Goal: Contribute content: Add original content to the website for others to see

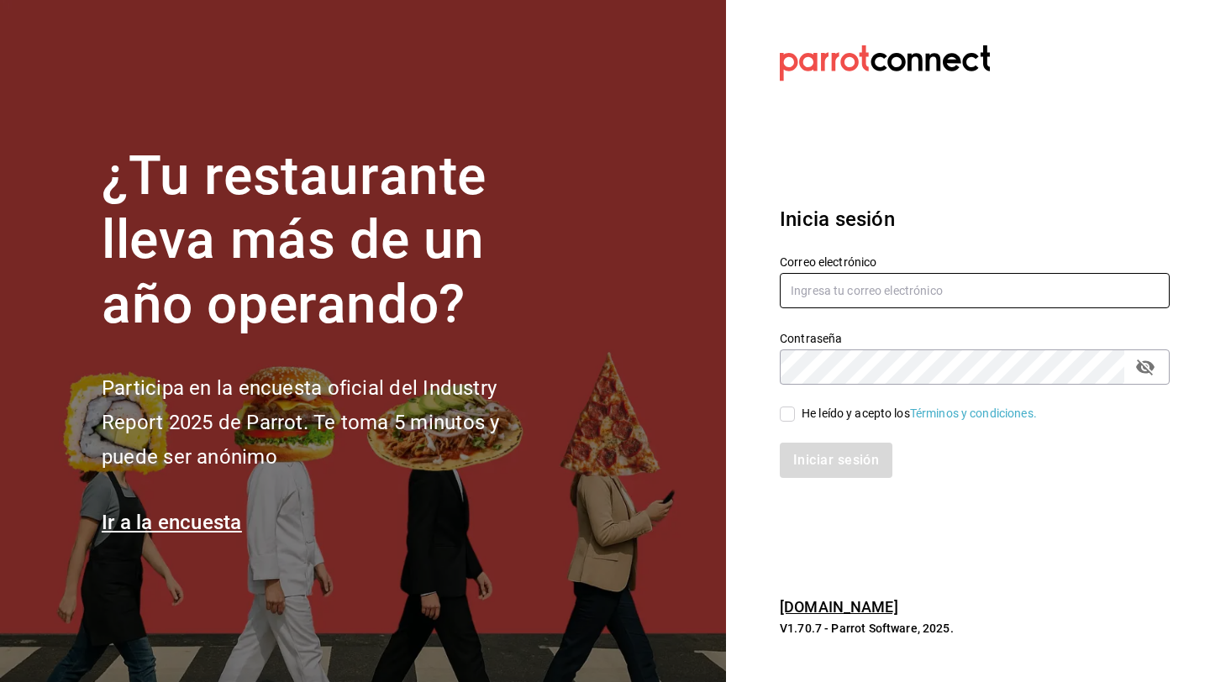
click at [805, 286] on input "text" at bounding box center [974, 290] width 390 height 35
type input "annaroselim@gmail.com"
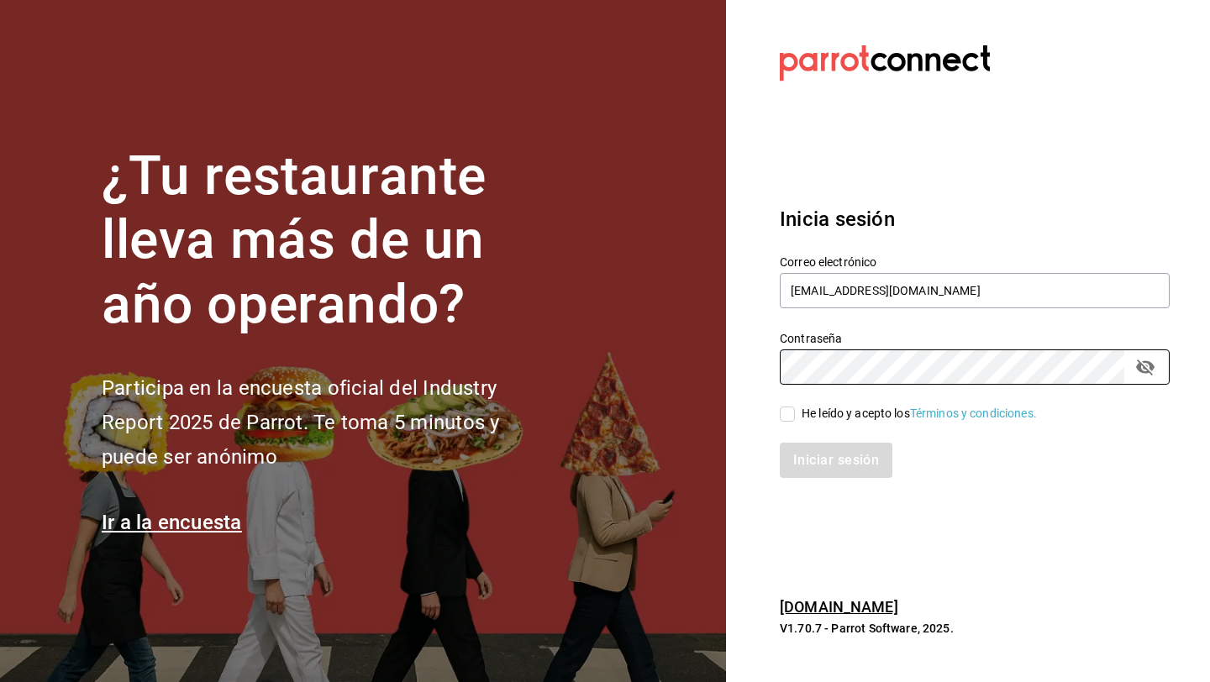
click at [787, 412] on input "He leído y acepto los Términos y condiciones." at bounding box center [786, 414] width 15 height 15
checkbox input "true"
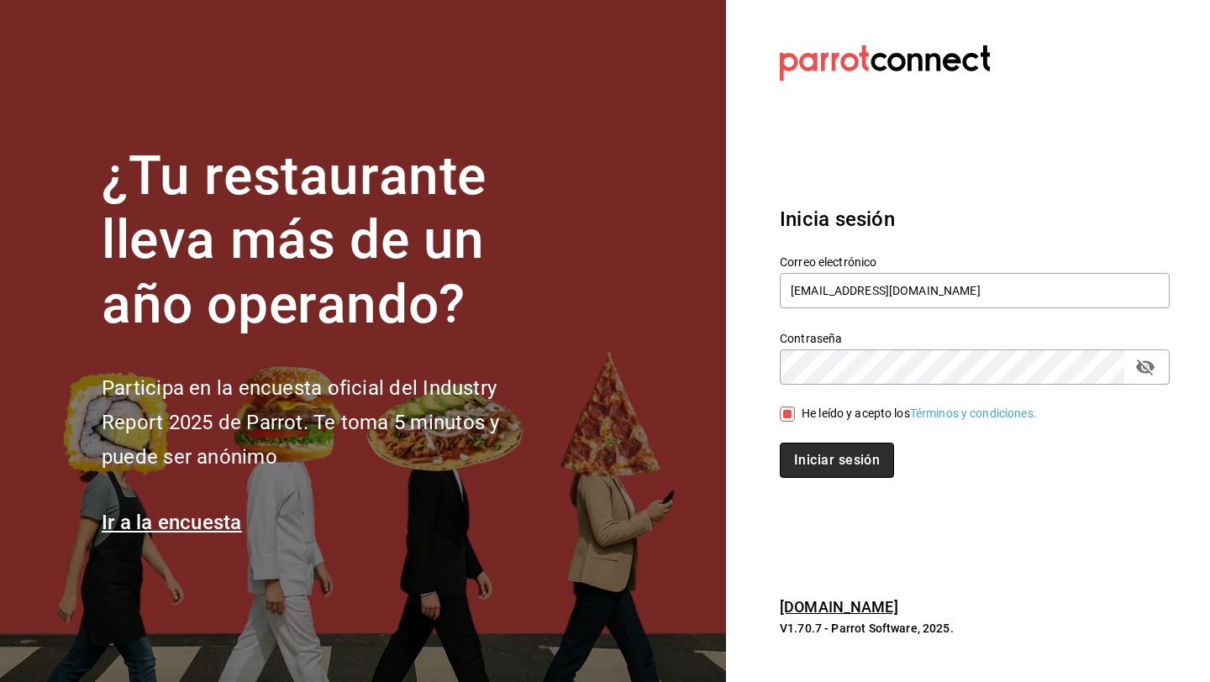
click at [793, 452] on button "Iniciar sesión" at bounding box center [836, 460] width 114 height 35
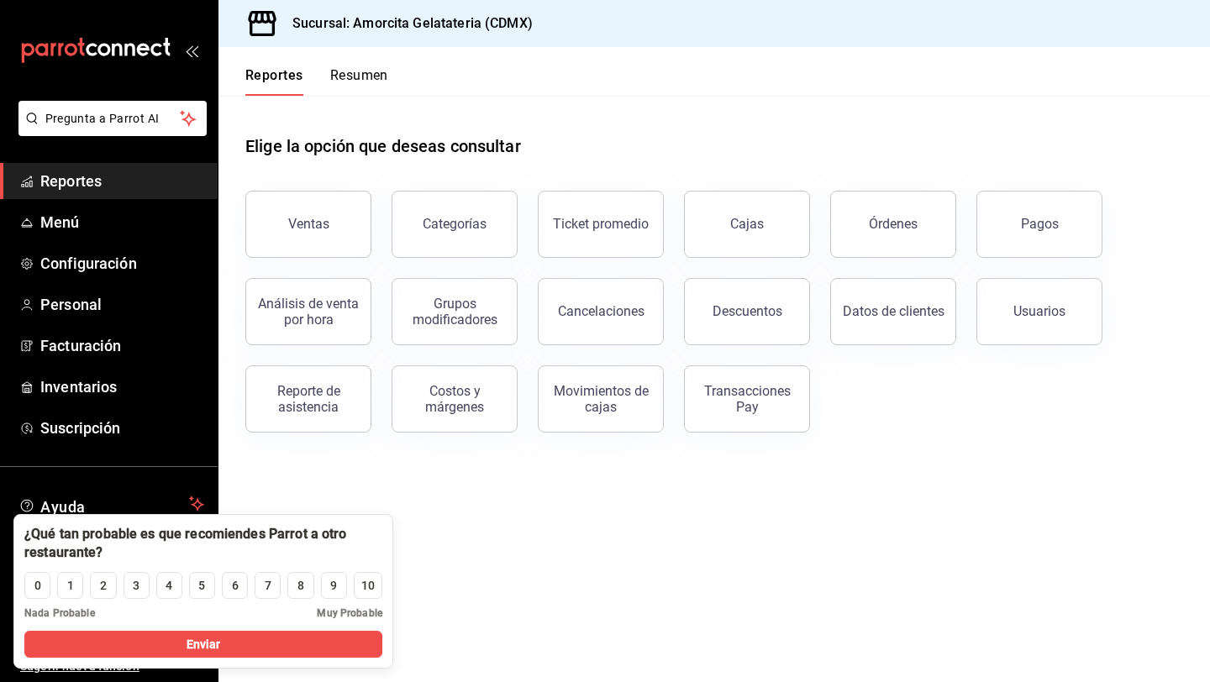
click at [765, 116] on div "Elige la opción que deseas consultar" at bounding box center [713, 133] width 937 height 75
click at [90, 233] on span "Menú" at bounding box center [122, 222] width 164 height 23
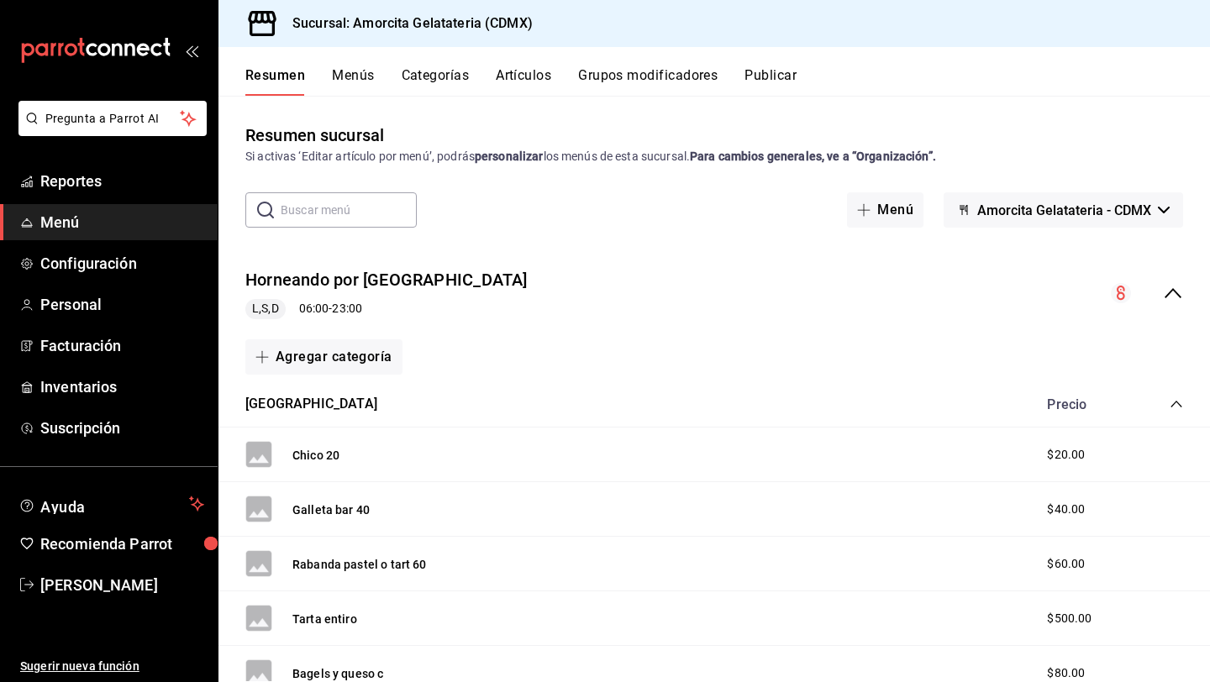
click at [523, 78] on button "Artículos" at bounding box center [523, 81] width 55 height 29
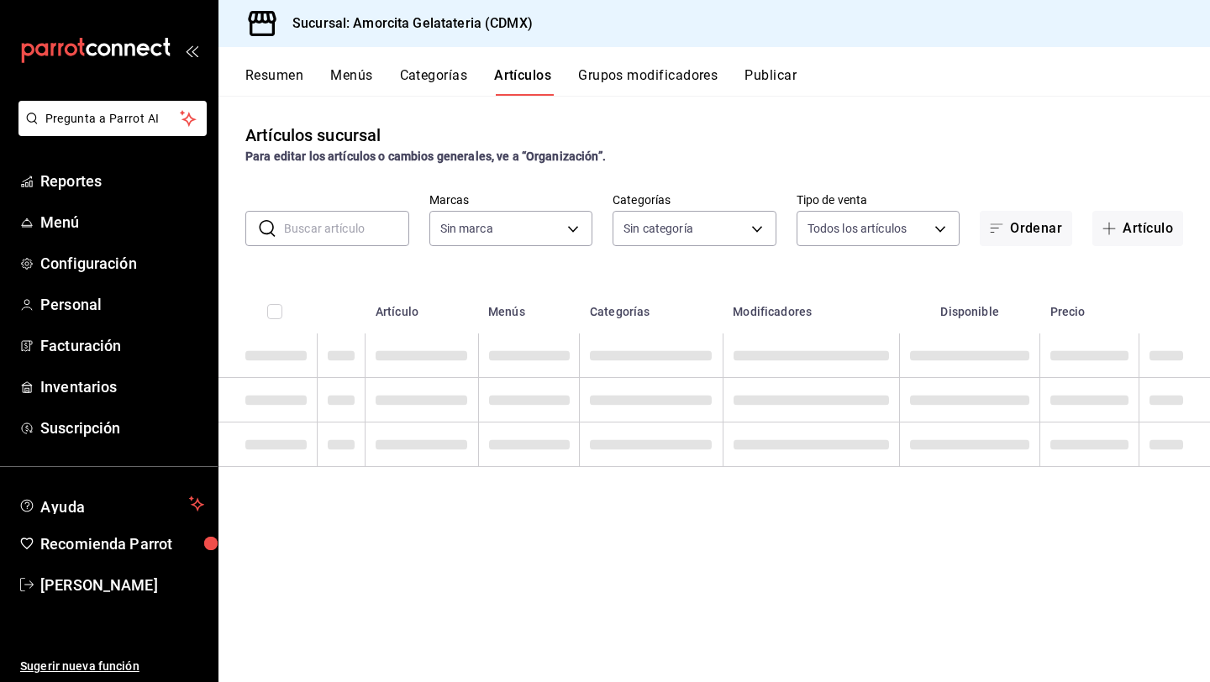
type input "e8c1bf9e-0bd2-4c7b-8b77-829988e21144"
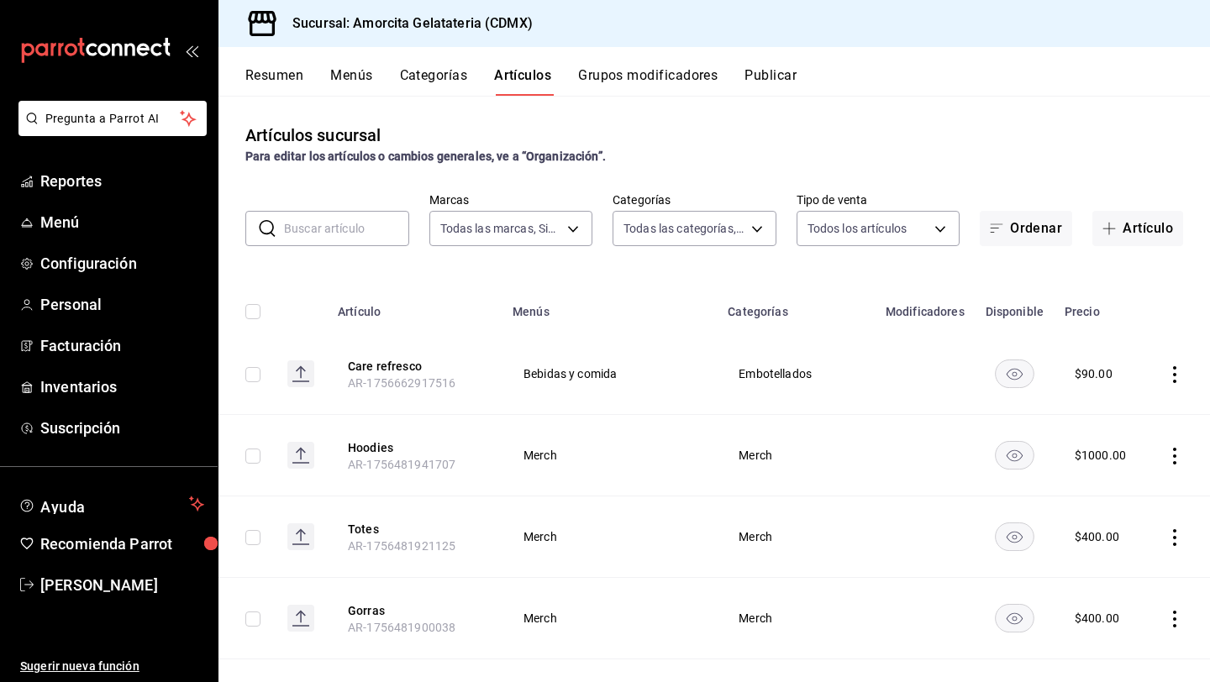
type input "1f88a904-bb5a-4436-9f10-a9cf67cf57f9,a36146aa-a72a-4f5c-b846-d90b53ee72c3,204a7…"
click at [1128, 225] on button "Artículo" at bounding box center [1137, 228] width 91 height 35
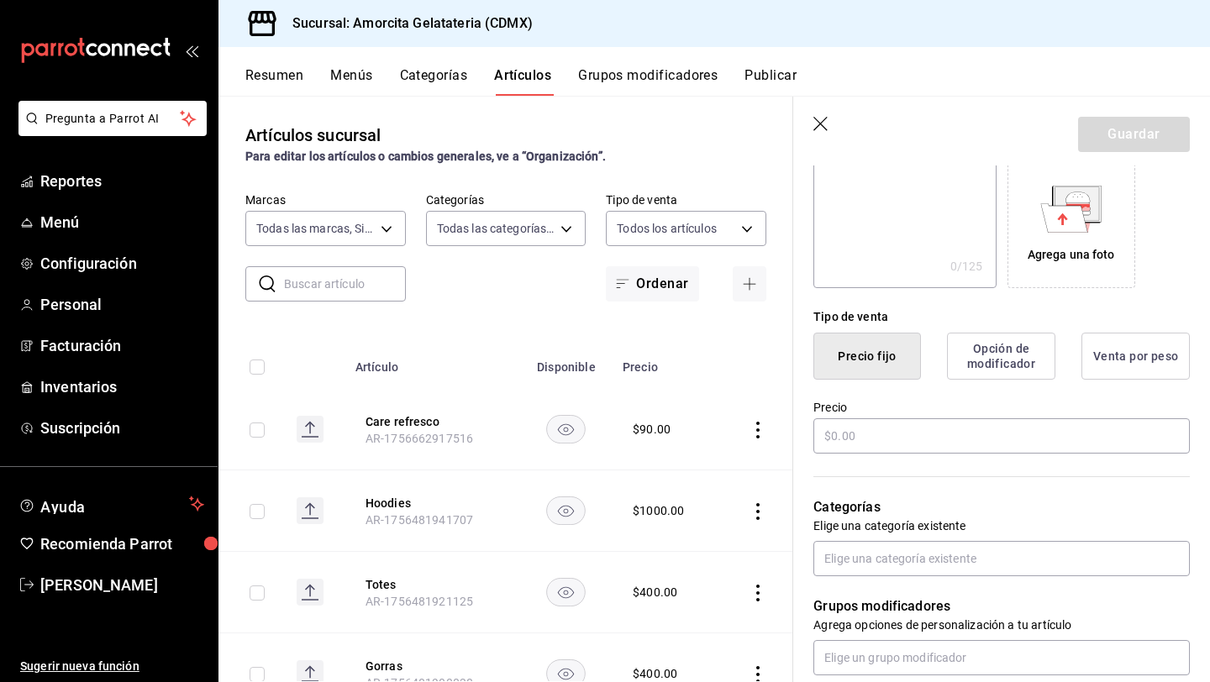
scroll to position [344, 0]
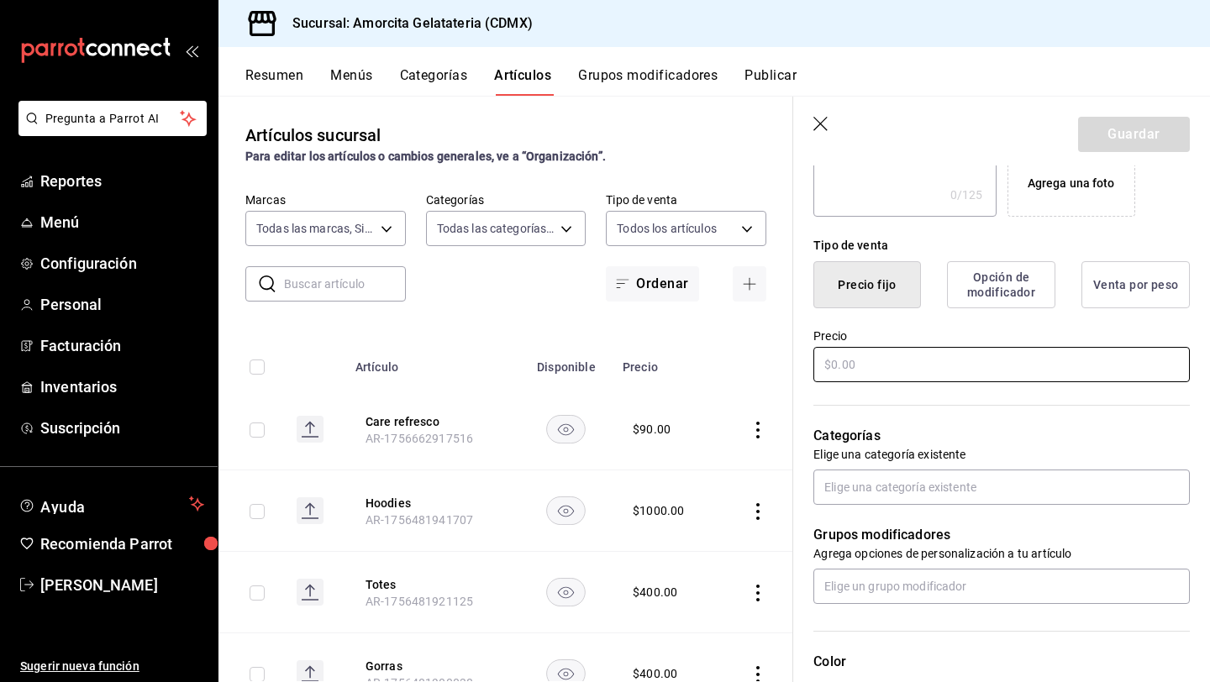
type input "SKIN CONTACT, naranja, copa"
click at [859, 374] on input "text" at bounding box center [1001, 364] width 376 height 35
type input "$200.00"
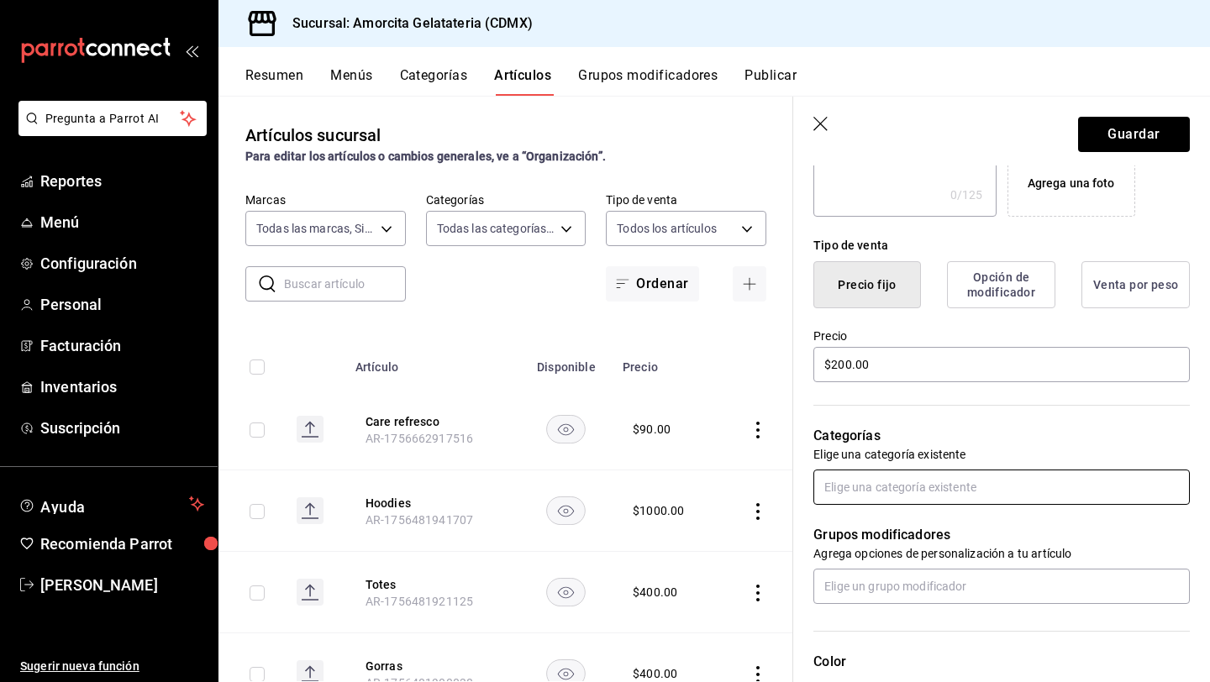
click at [855, 495] on input "text" at bounding box center [1001, 487] width 376 height 35
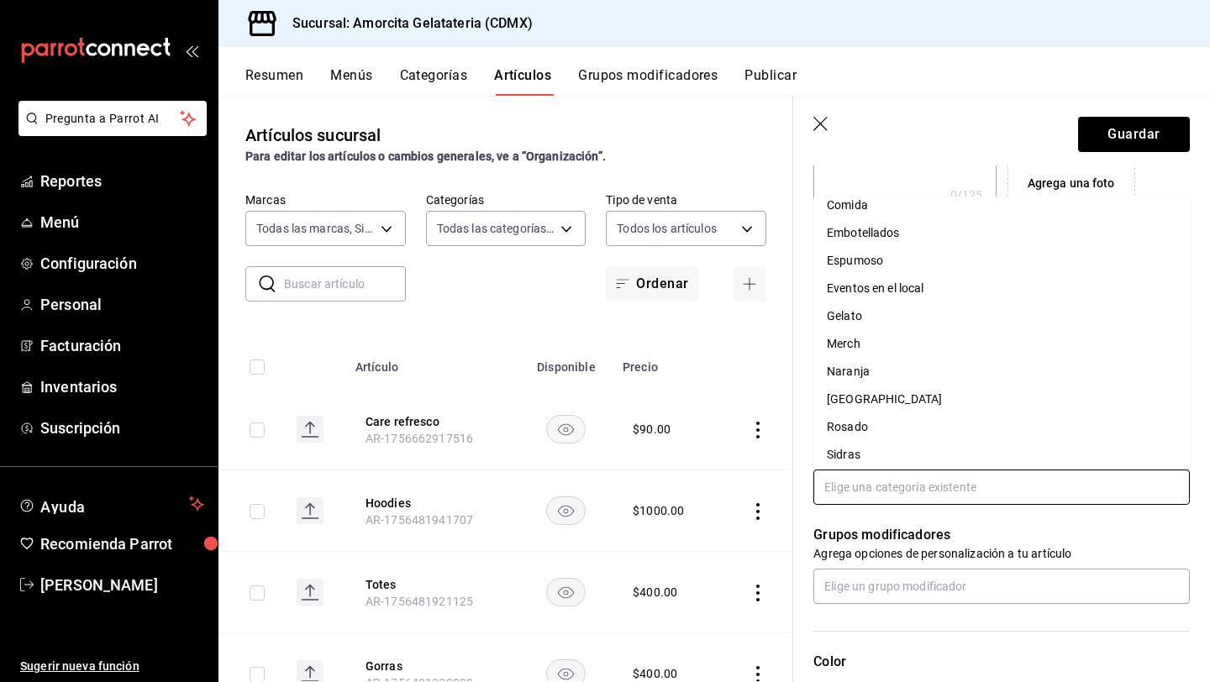
scroll to position [124, 0]
click at [884, 363] on li "Naranja" at bounding box center [1001, 370] width 376 height 28
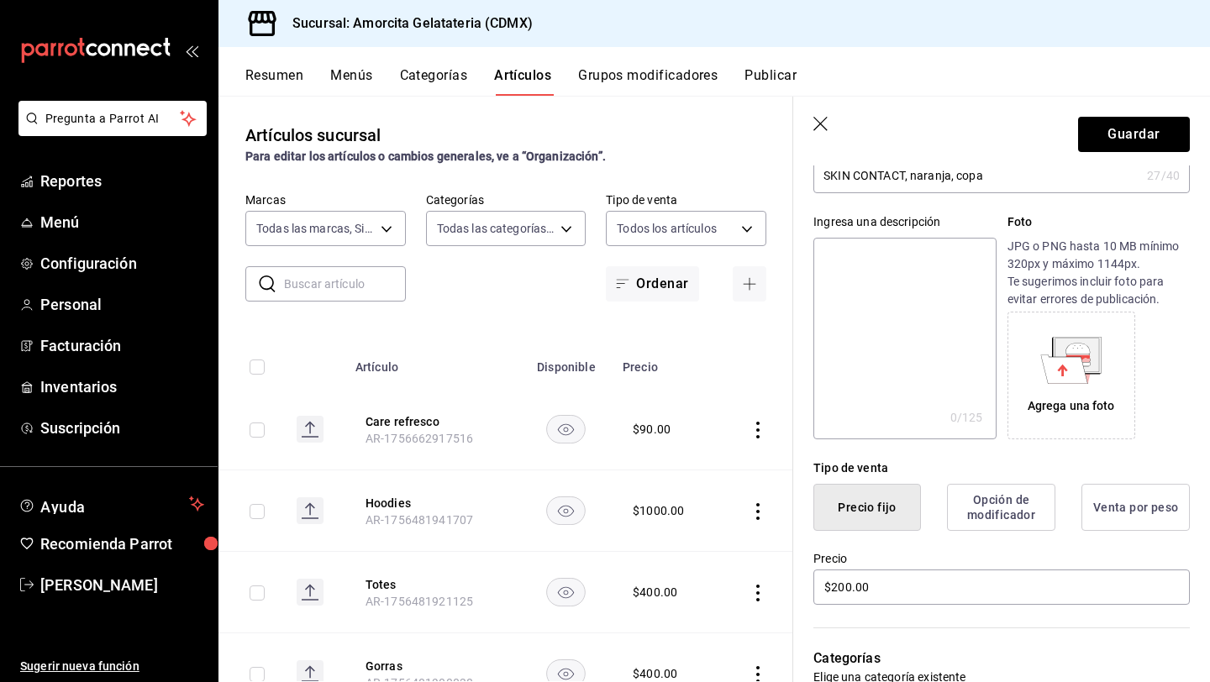
scroll to position [36, 0]
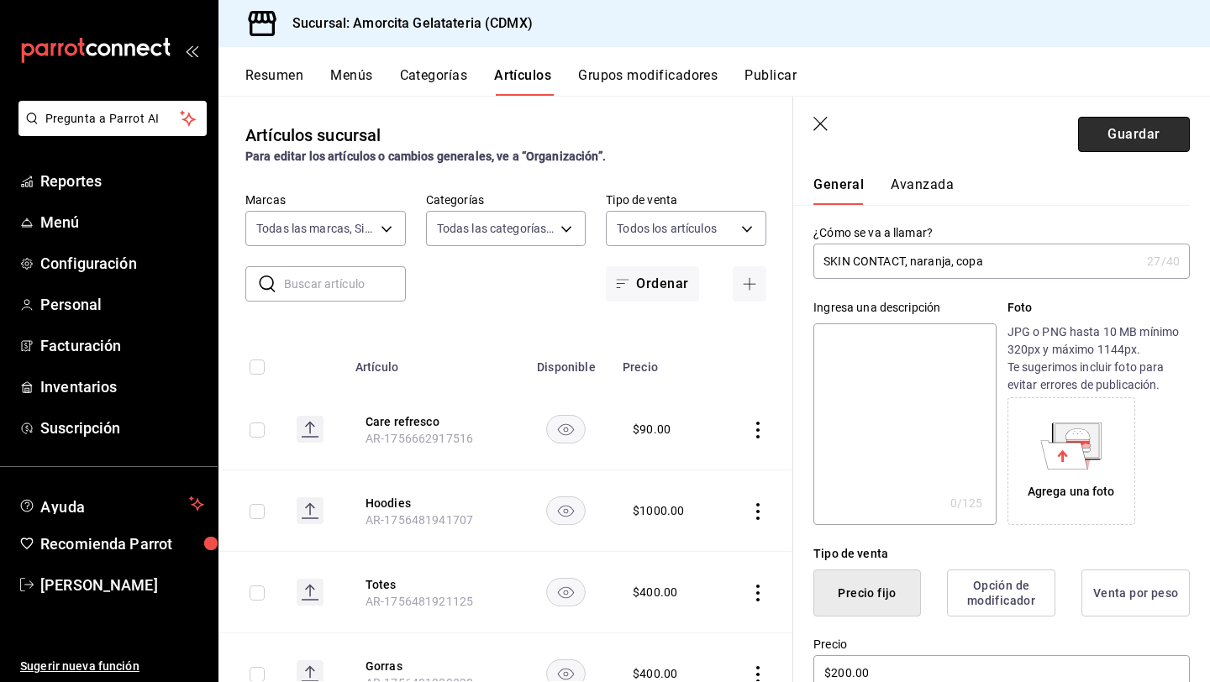
click at [1142, 136] on button "Guardar" at bounding box center [1134, 134] width 112 height 35
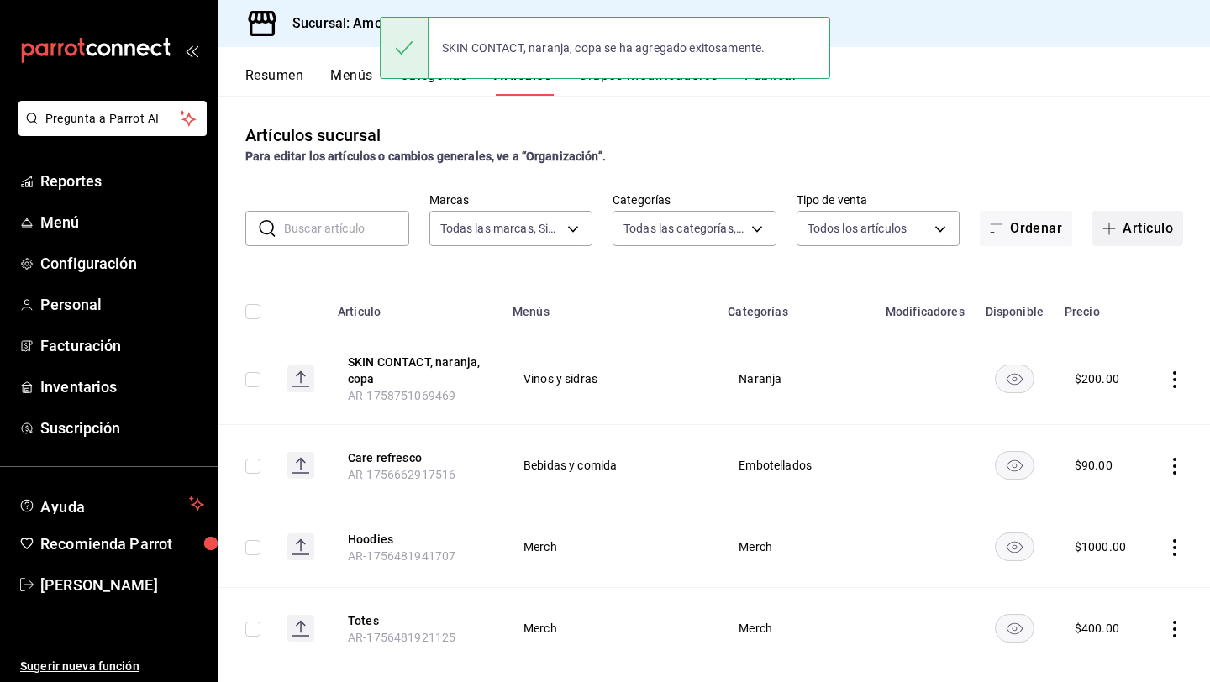
click at [1126, 235] on button "Artículo" at bounding box center [1137, 228] width 91 height 35
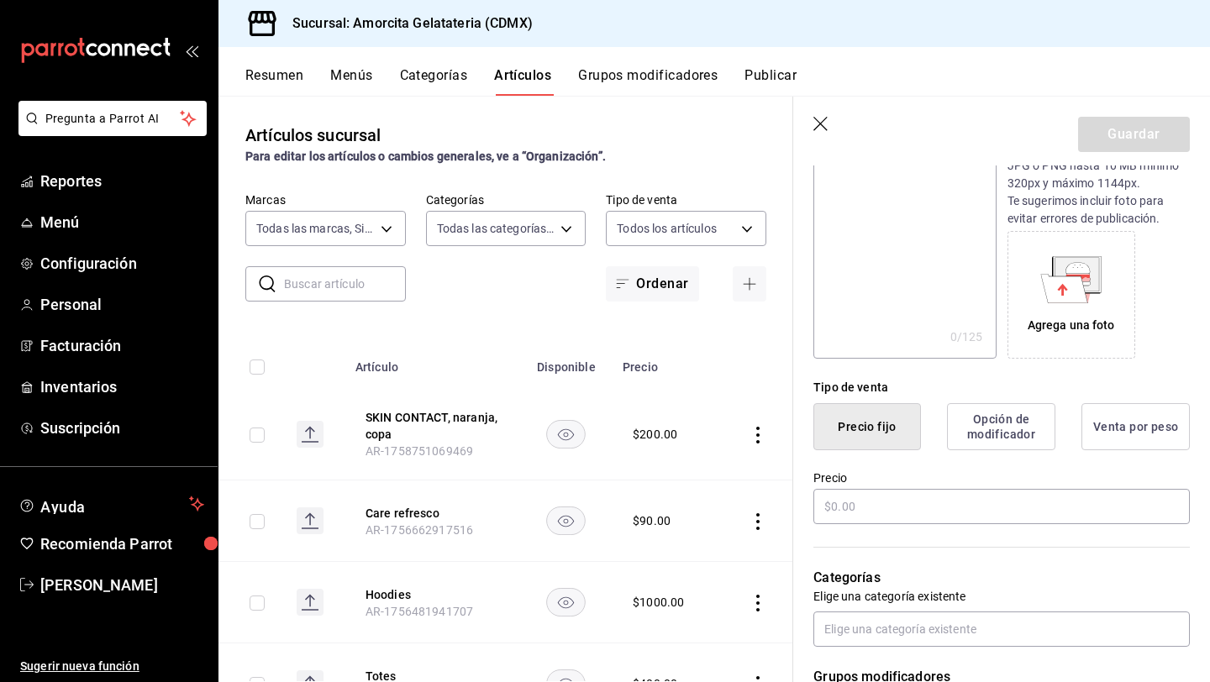
scroll to position [230, 0]
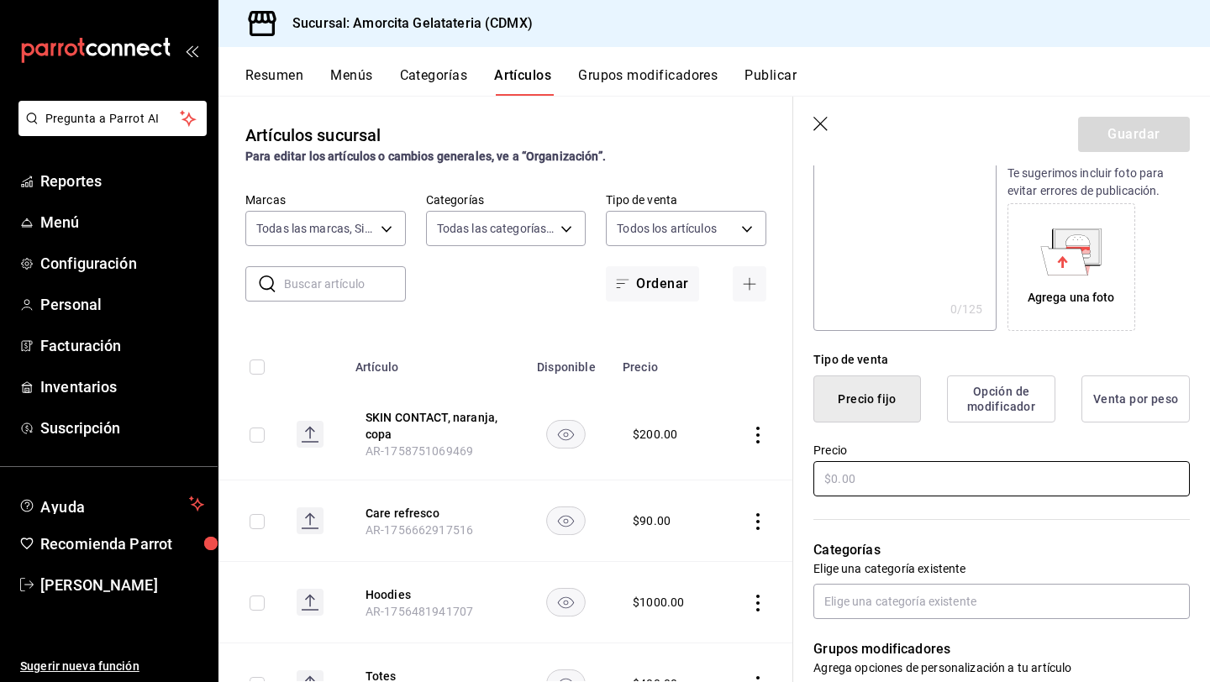
type input "SKIN CONTACT, naranja, Botella"
click at [836, 485] on input "text" at bounding box center [1001, 478] width 376 height 35
type input "$950.00"
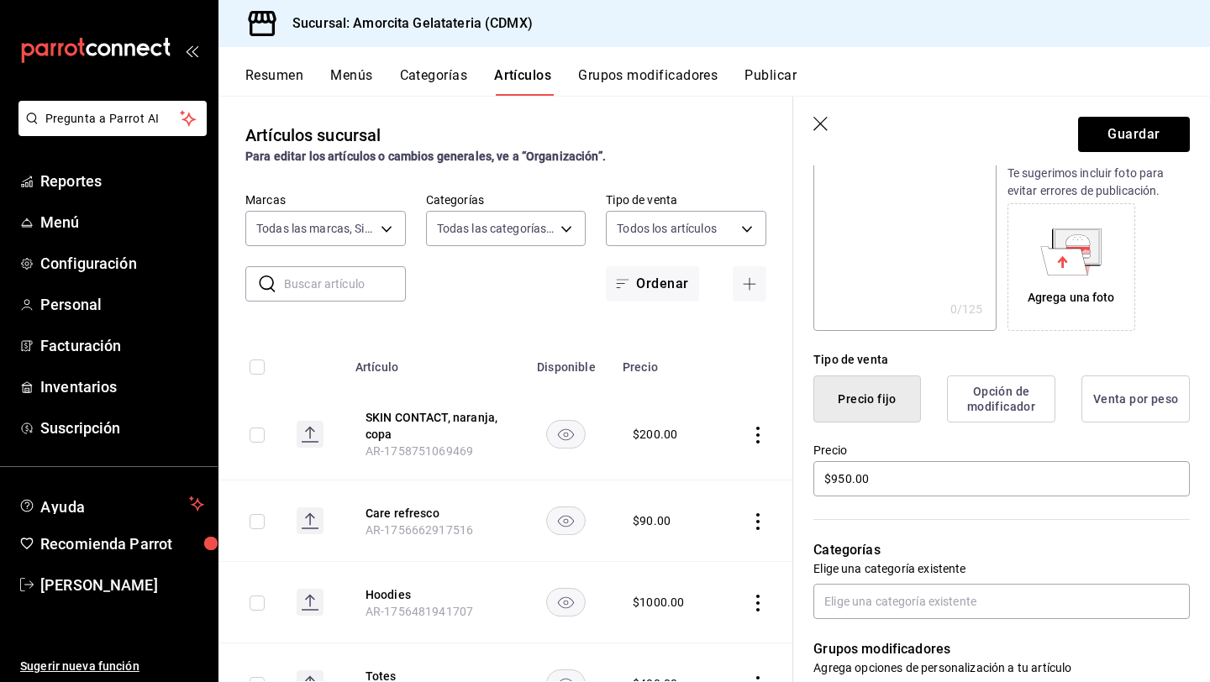
click at [903, 552] on p "Categorías" at bounding box center [1001, 550] width 376 height 20
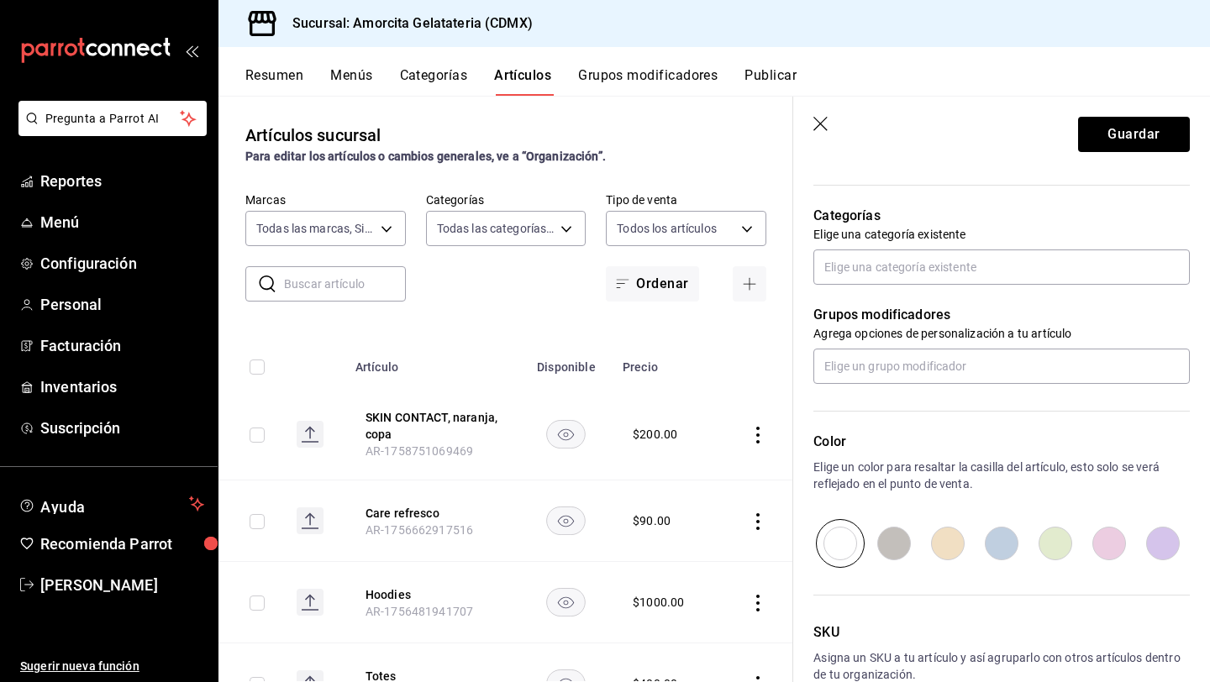
scroll to position [564, 0]
click at [979, 261] on input "text" at bounding box center [1001, 267] width 376 height 35
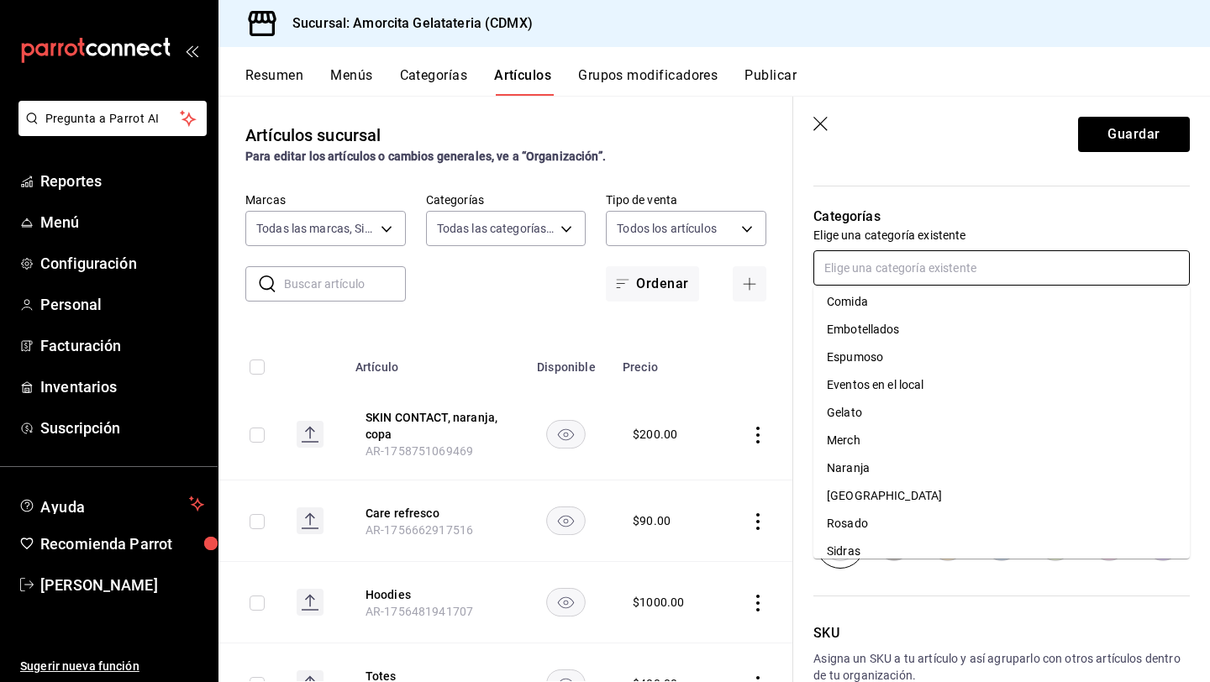
scroll to position [125, 0]
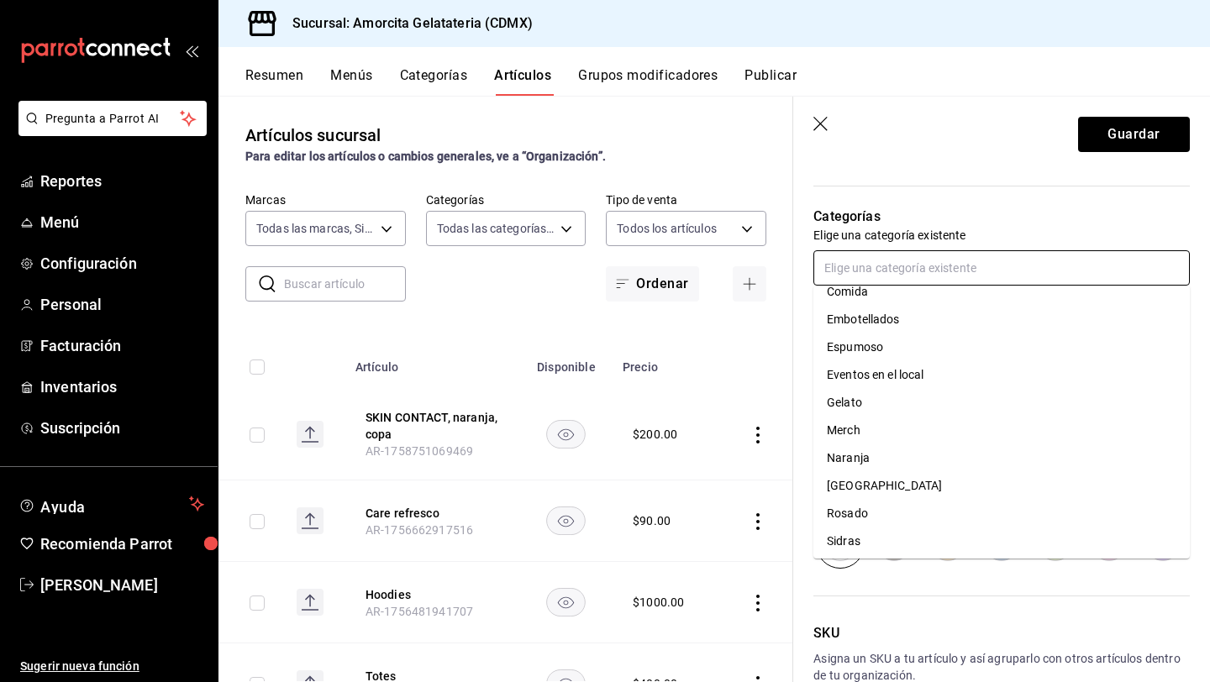
click at [857, 452] on li "Naranja" at bounding box center [1001, 458] width 376 height 28
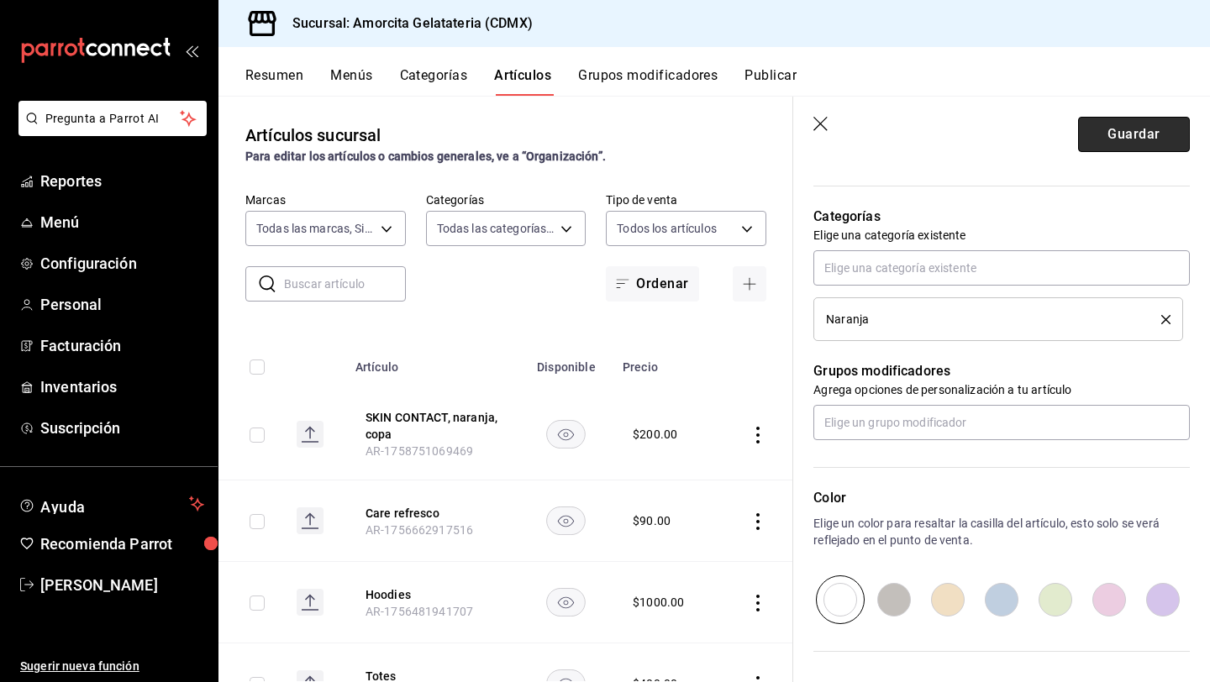
click at [1127, 134] on button "Guardar" at bounding box center [1134, 134] width 112 height 35
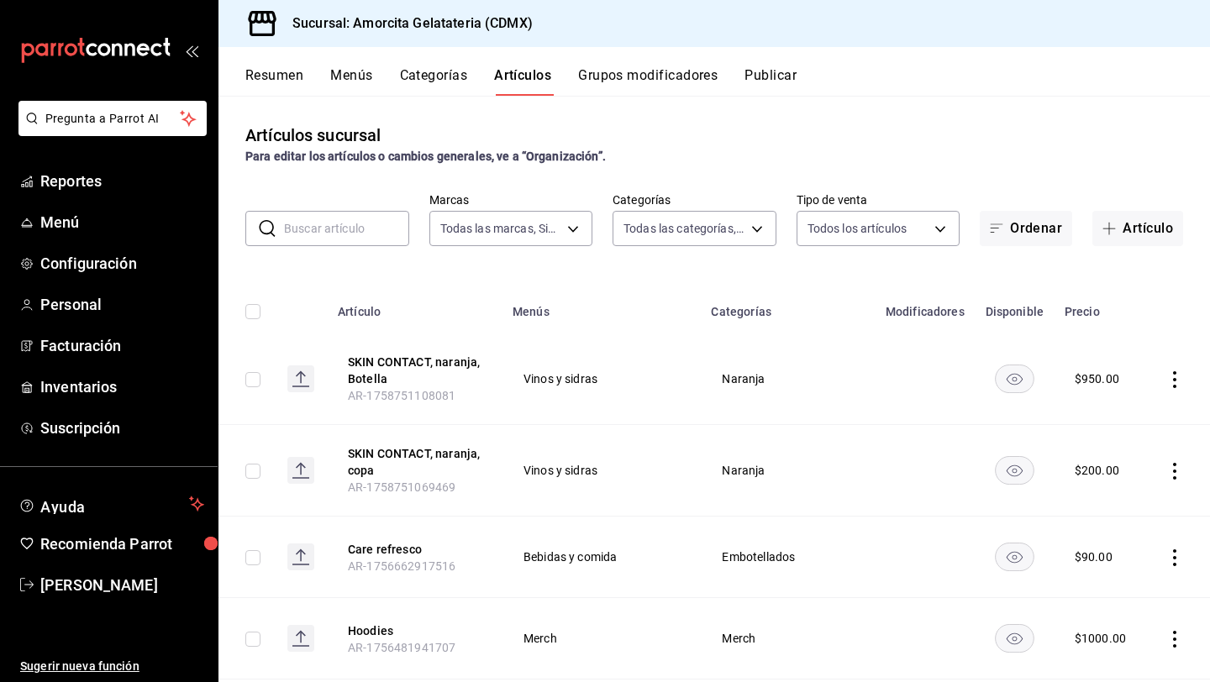
click at [369, 234] on input "text" at bounding box center [346, 229] width 125 height 34
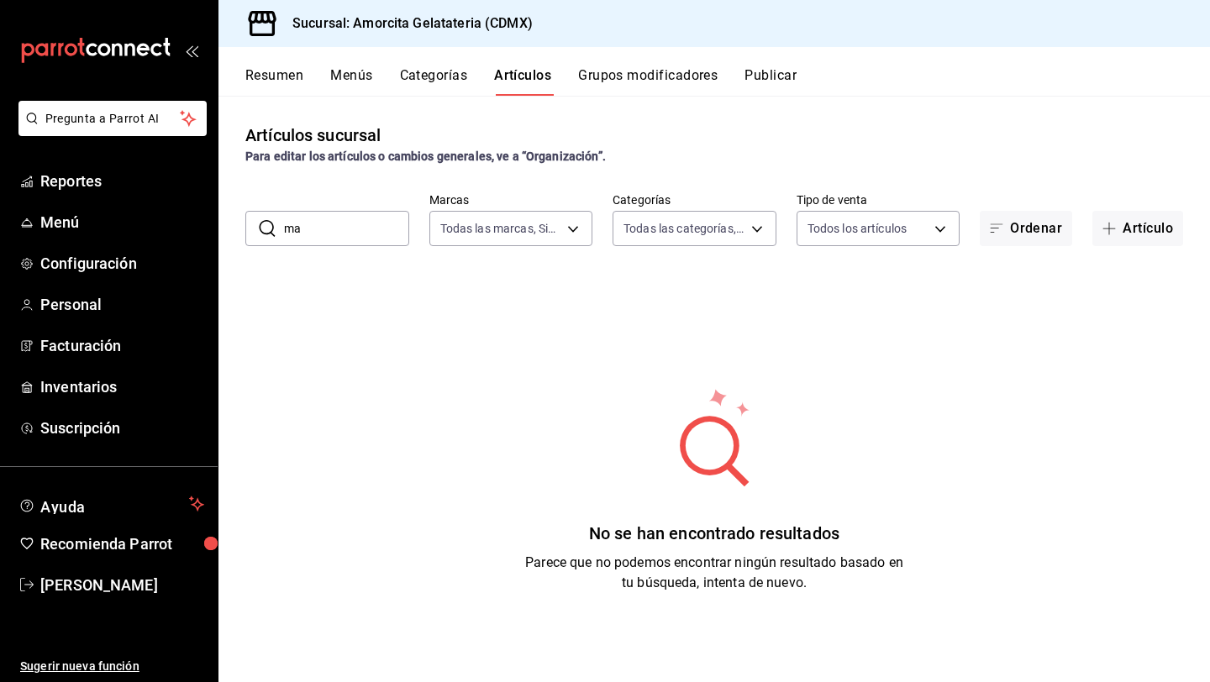
type input "m"
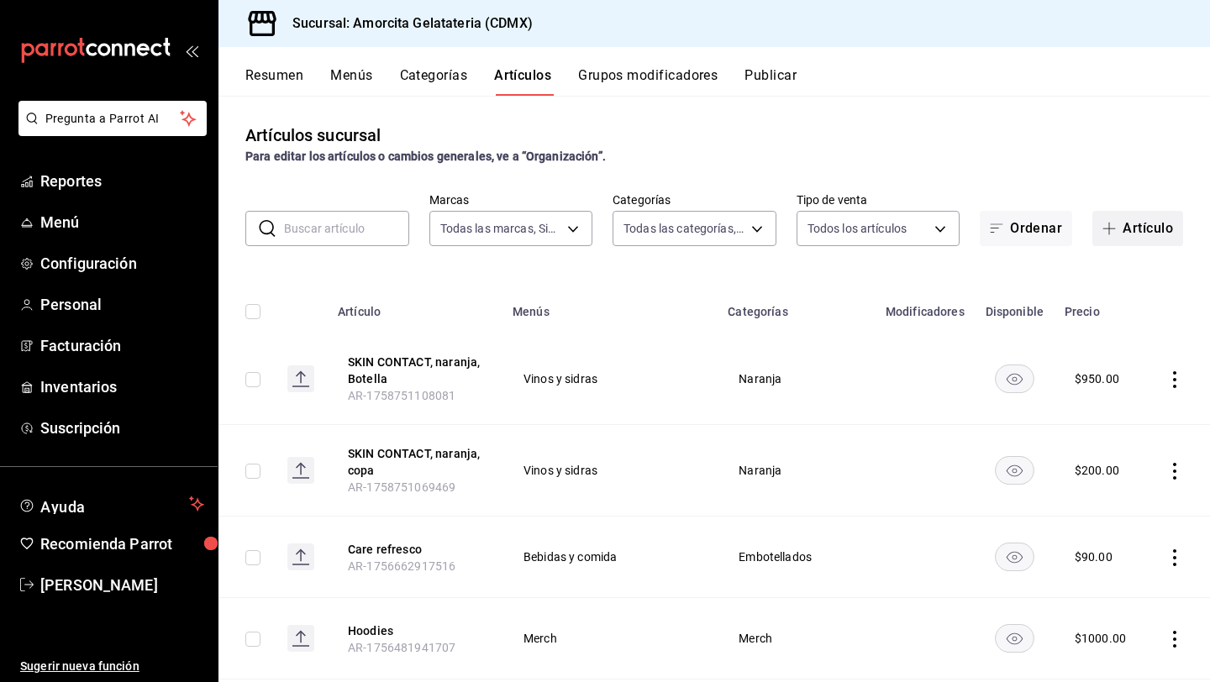
click at [1126, 230] on button "Artículo" at bounding box center [1137, 228] width 91 height 35
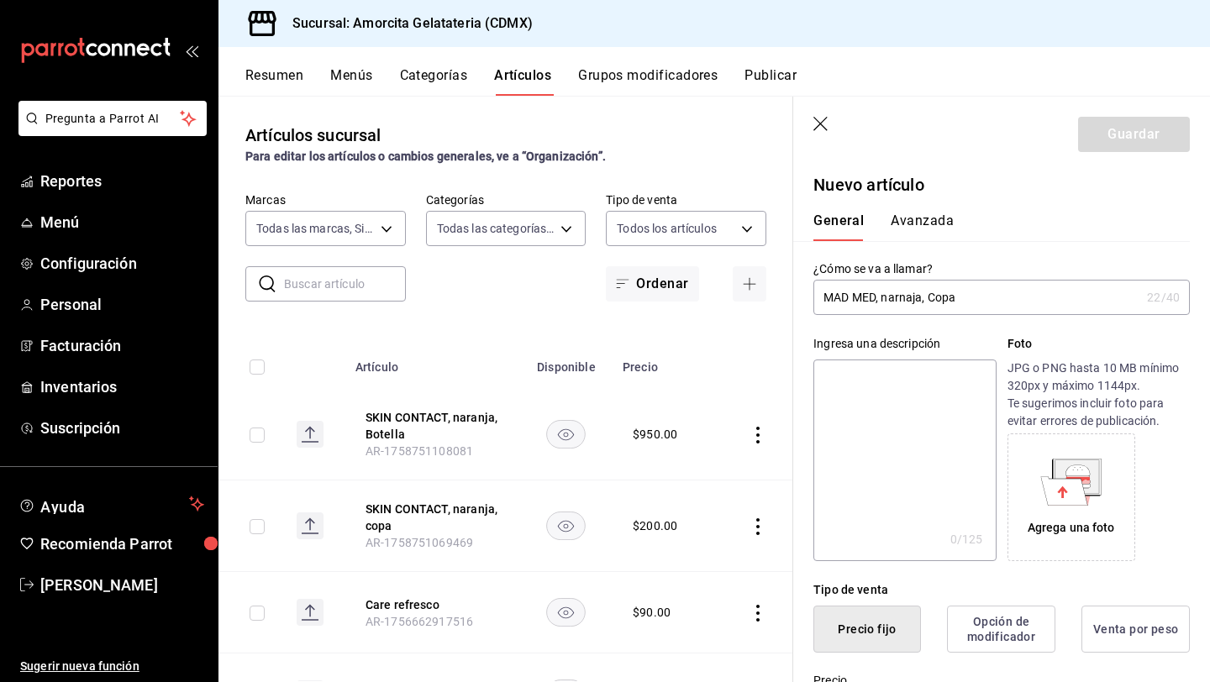
click at [909, 302] on input "MAD MED, narnaja, Copa" at bounding box center [976, 298] width 327 height 34
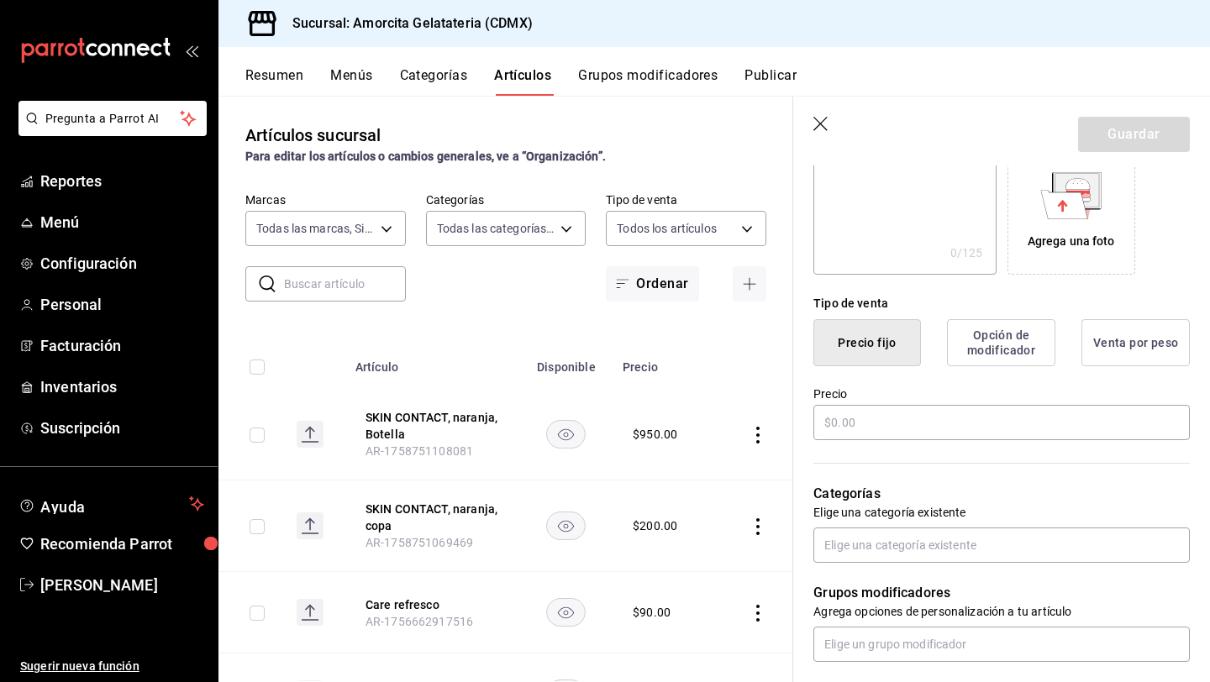
scroll to position [344, 0]
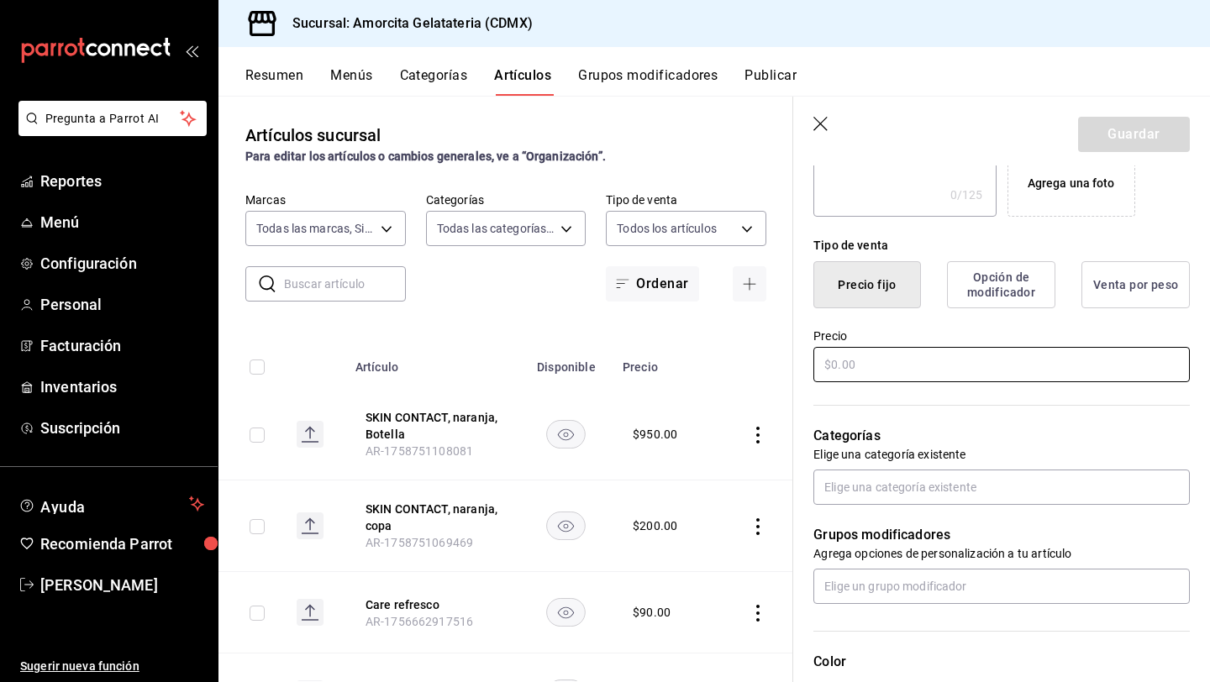
type input "MAD MED, naranja, Copa"
click at [874, 375] on input "text" at bounding box center [1001, 364] width 376 height 35
type input "$190.00"
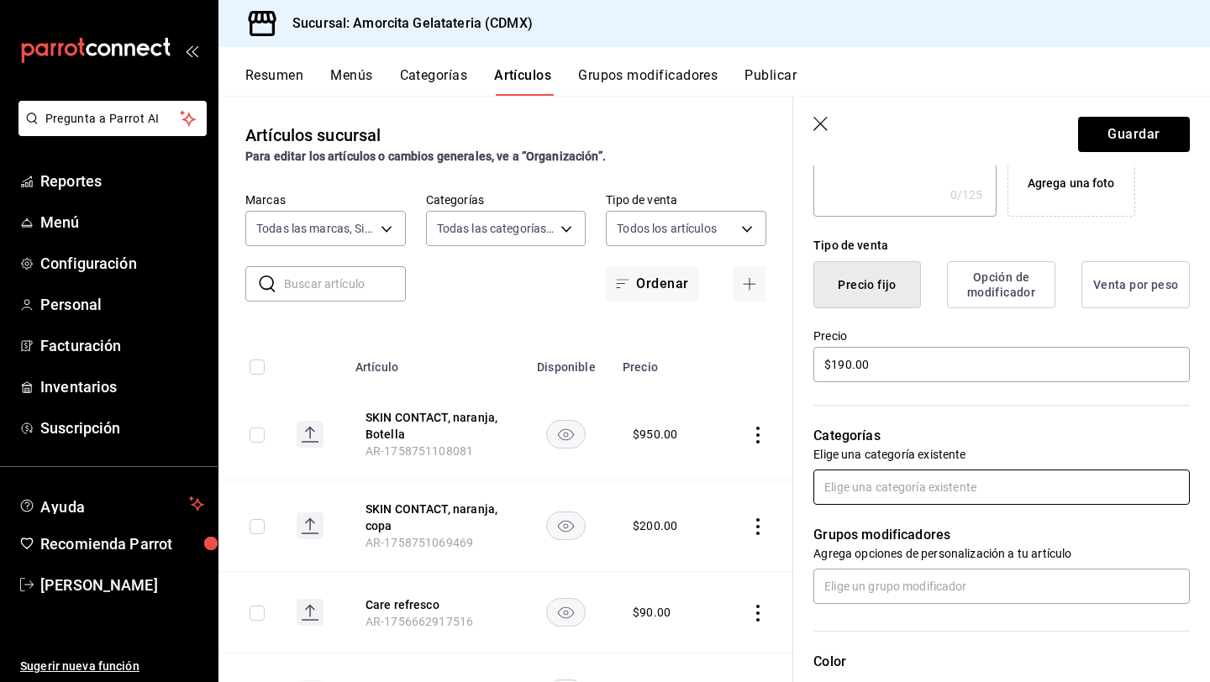
click at [845, 484] on input "text" at bounding box center [1001, 487] width 376 height 35
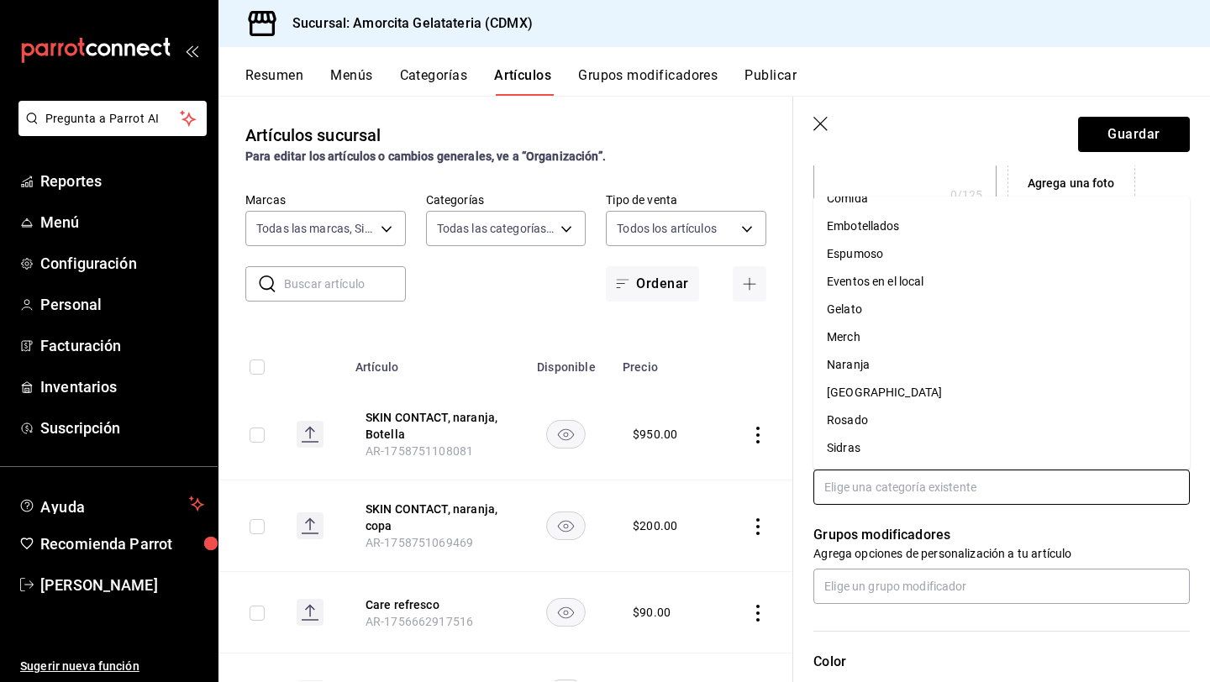
scroll to position [138, 0]
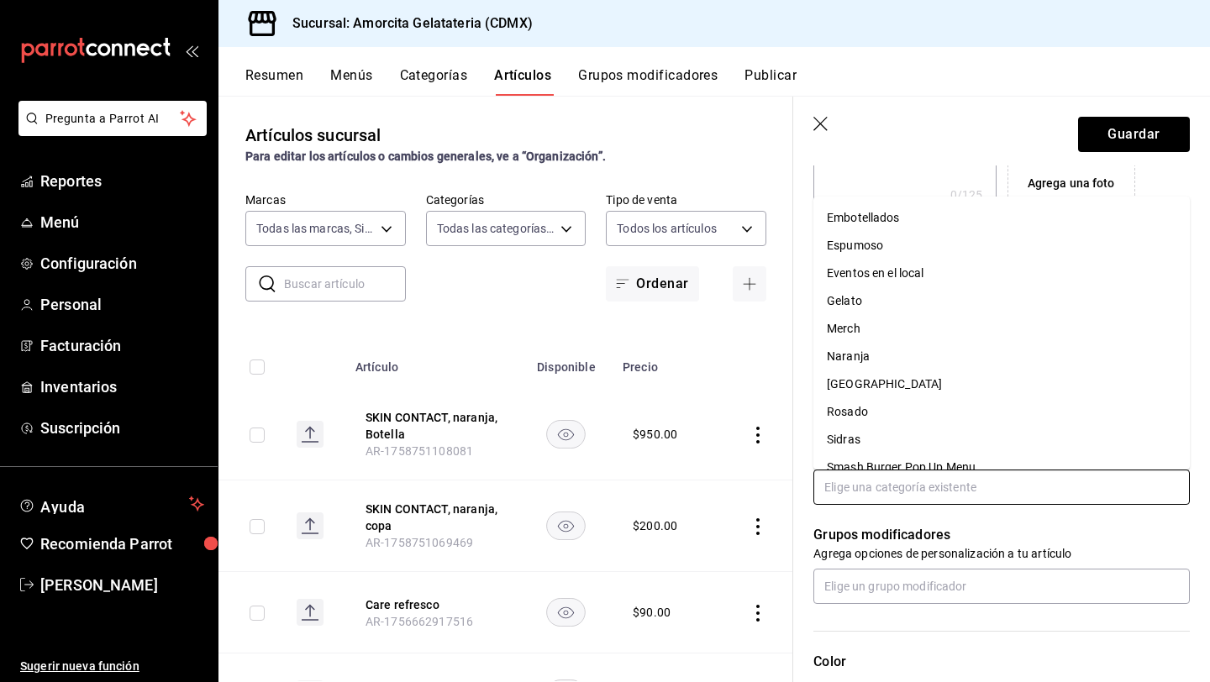
click at [867, 349] on li "Naranja" at bounding box center [1001, 357] width 376 height 28
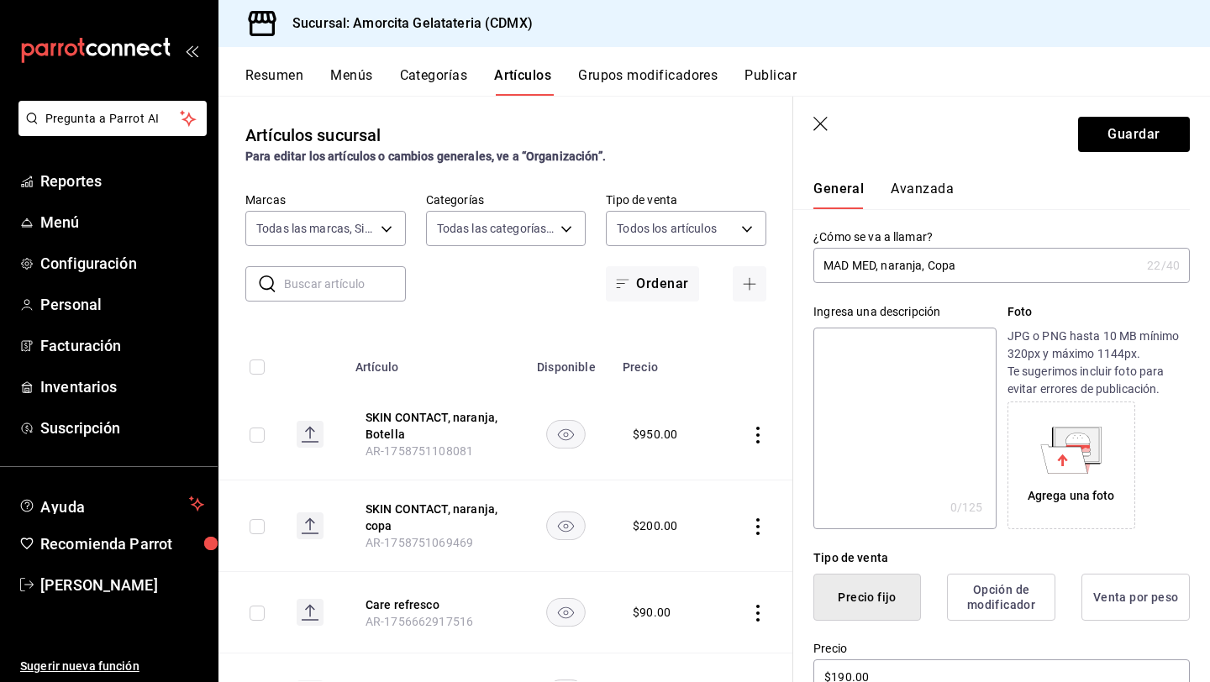
scroll to position [0, 0]
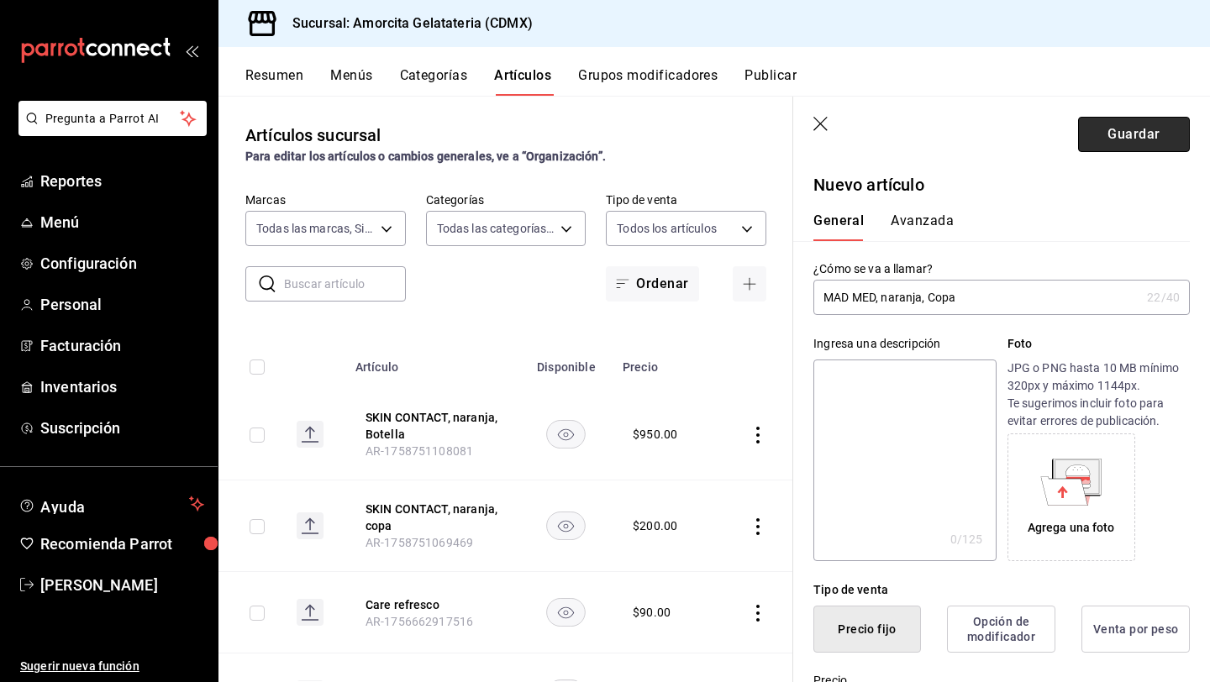
click at [1128, 139] on button "Guardar" at bounding box center [1134, 134] width 112 height 35
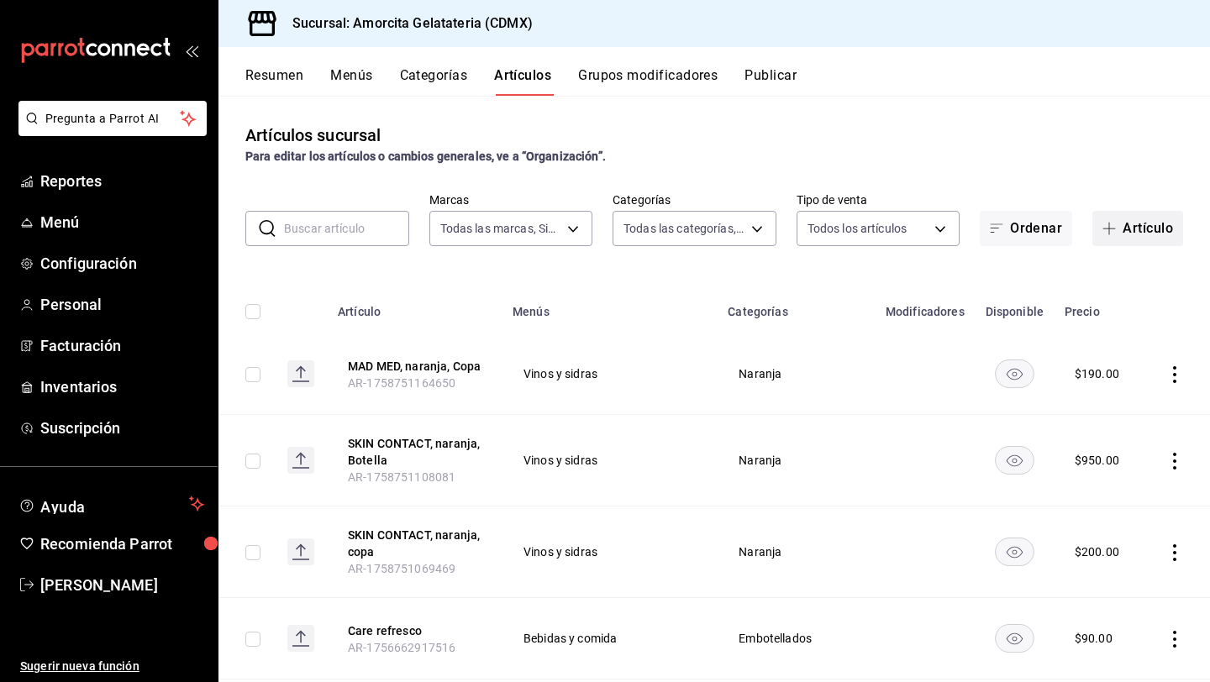
click at [1112, 225] on icon "button" at bounding box center [1108, 228] width 13 height 13
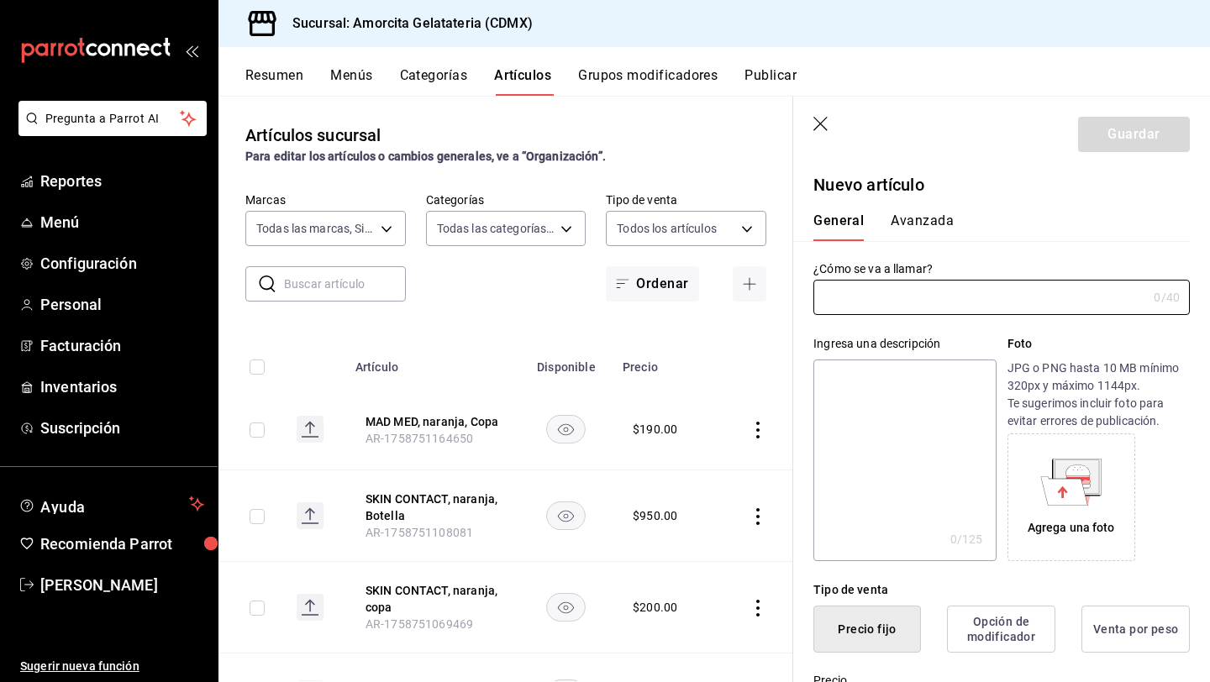
type input "AR-1758751207211"
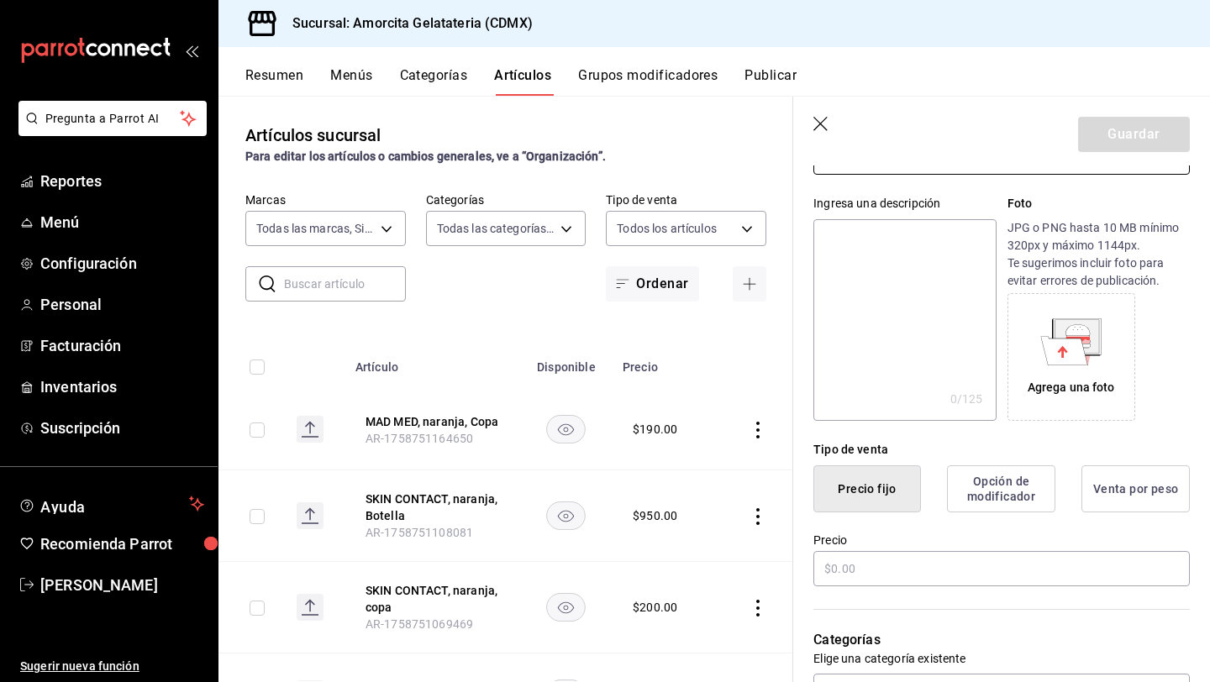
scroll to position [150, 0]
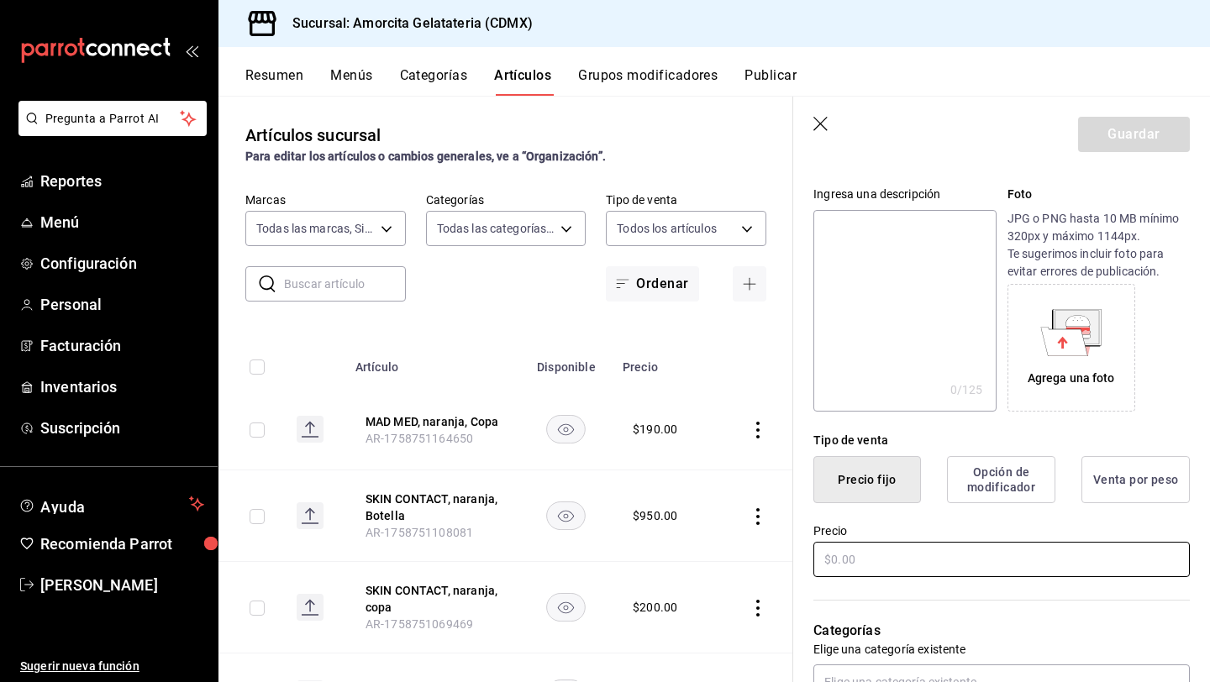
type input "MAD MED, naranja, Botella"
click at [842, 564] on input "text" at bounding box center [1001, 559] width 376 height 35
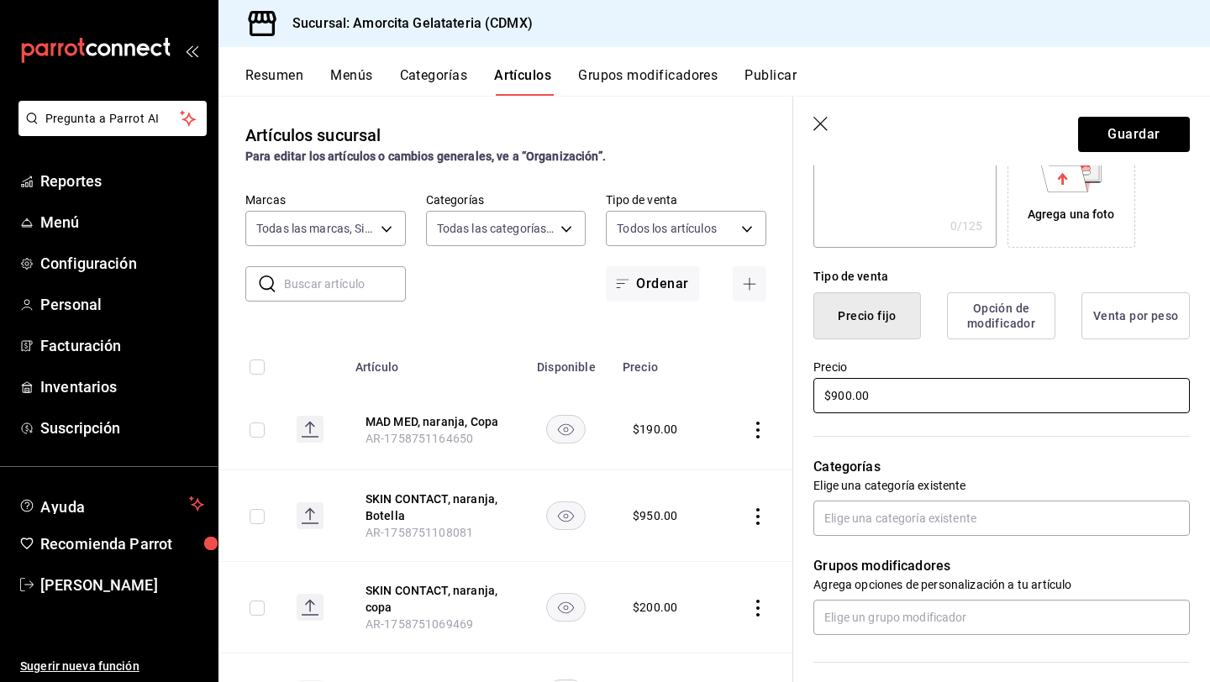
scroll to position [360, 0]
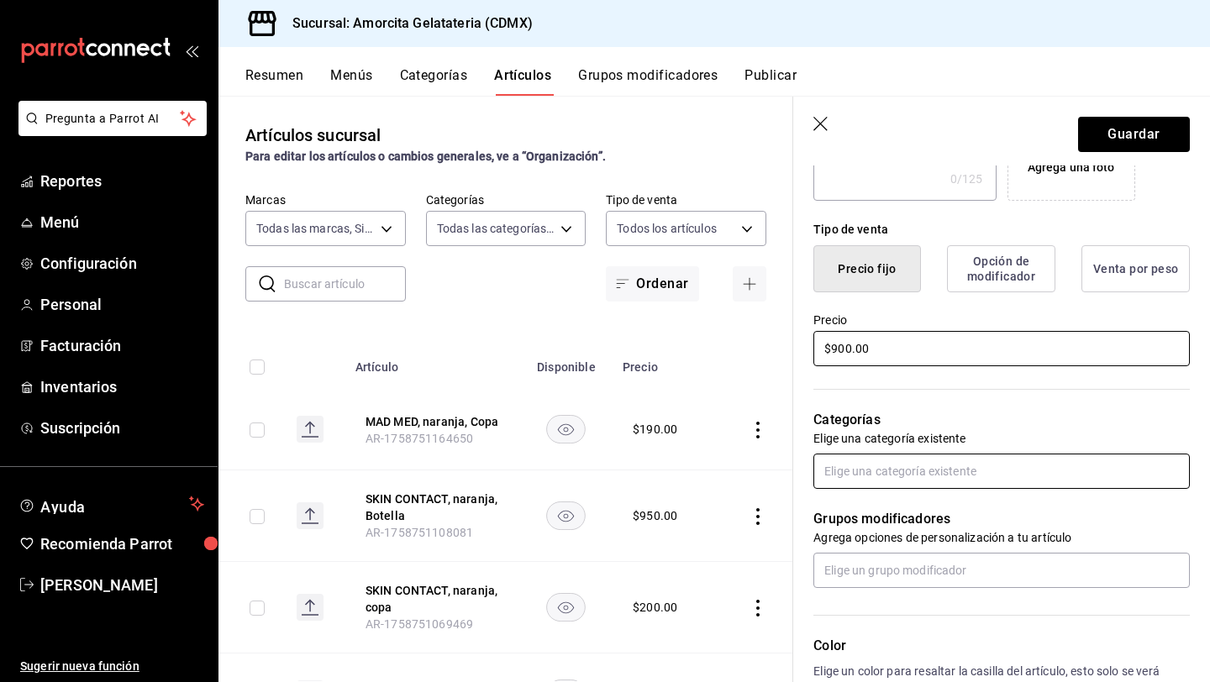
type input "$900.00"
click at [943, 482] on input "text" at bounding box center [1001, 471] width 376 height 35
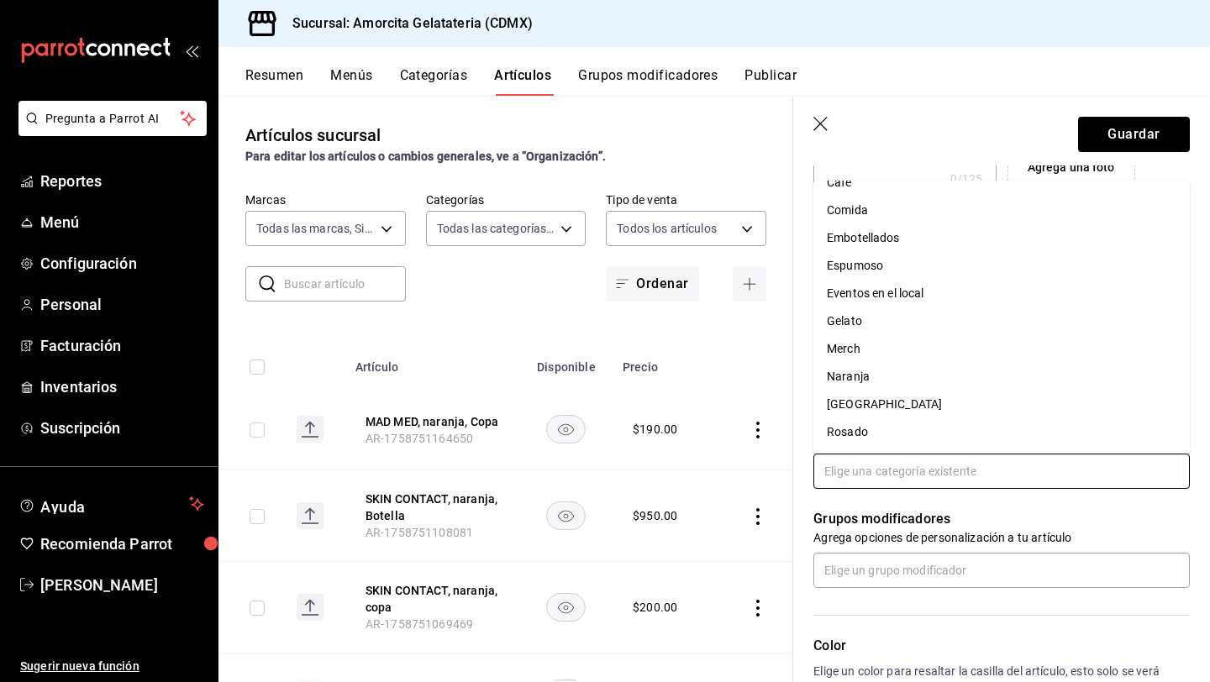
scroll to position [123, 0]
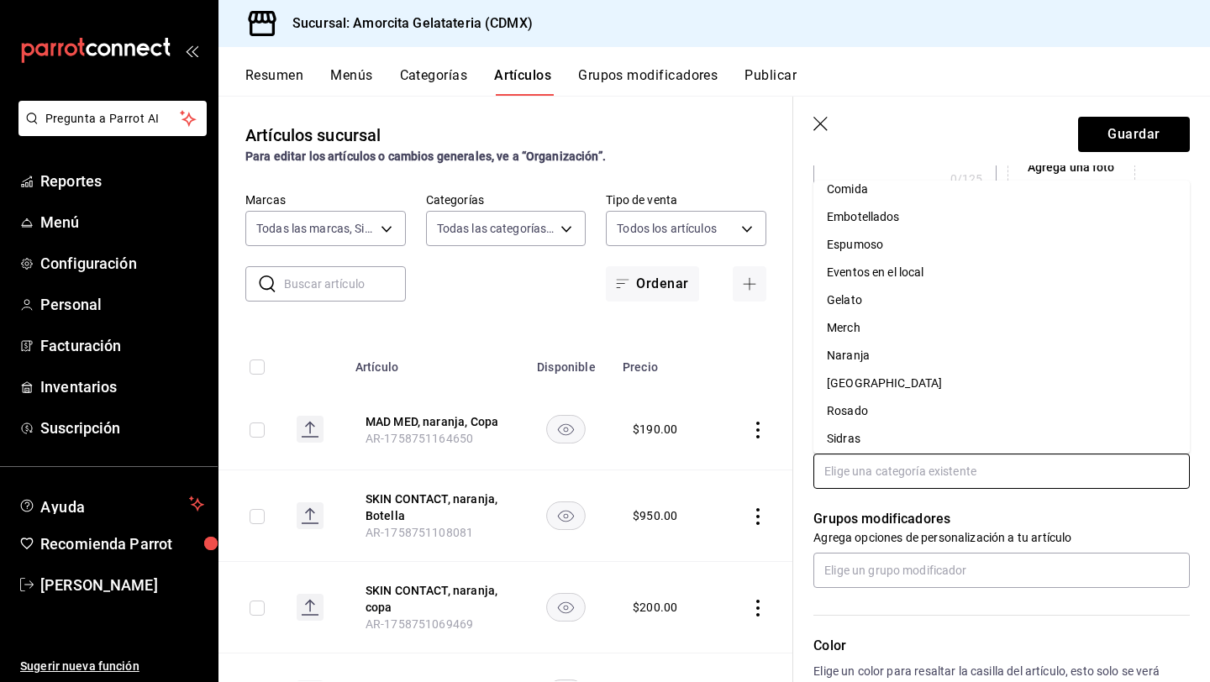
click at [895, 349] on li "Naranja" at bounding box center [1001, 356] width 376 height 28
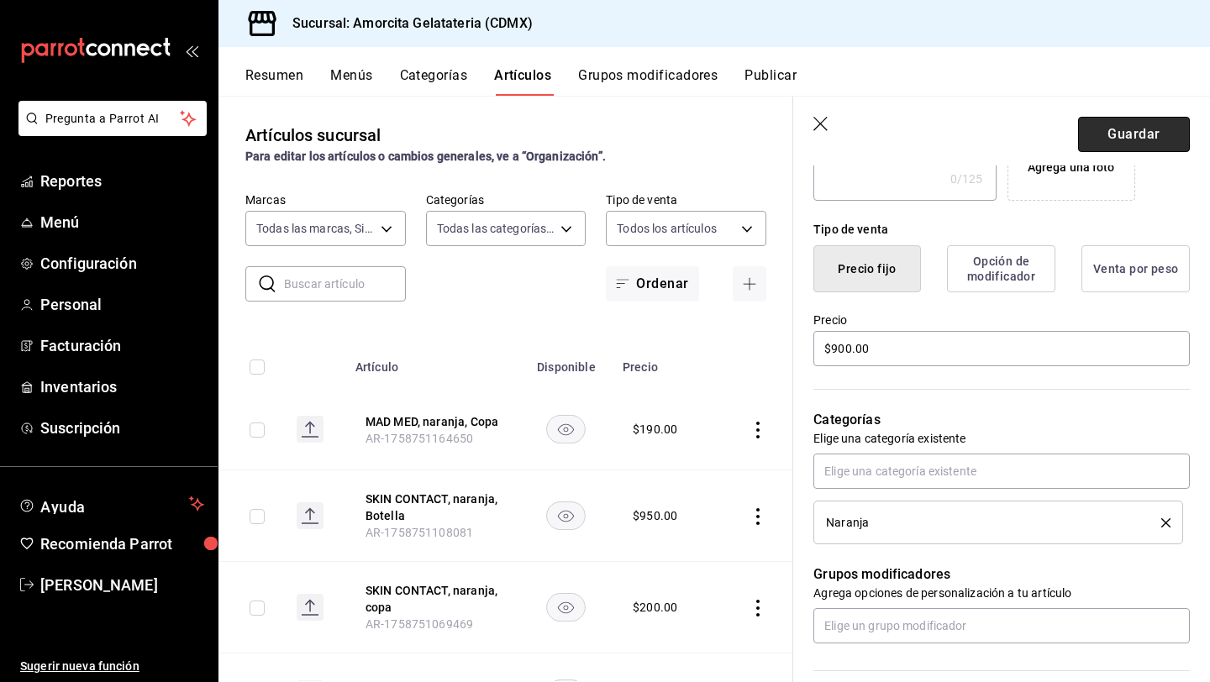
click at [1137, 145] on button "Guardar" at bounding box center [1134, 134] width 112 height 35
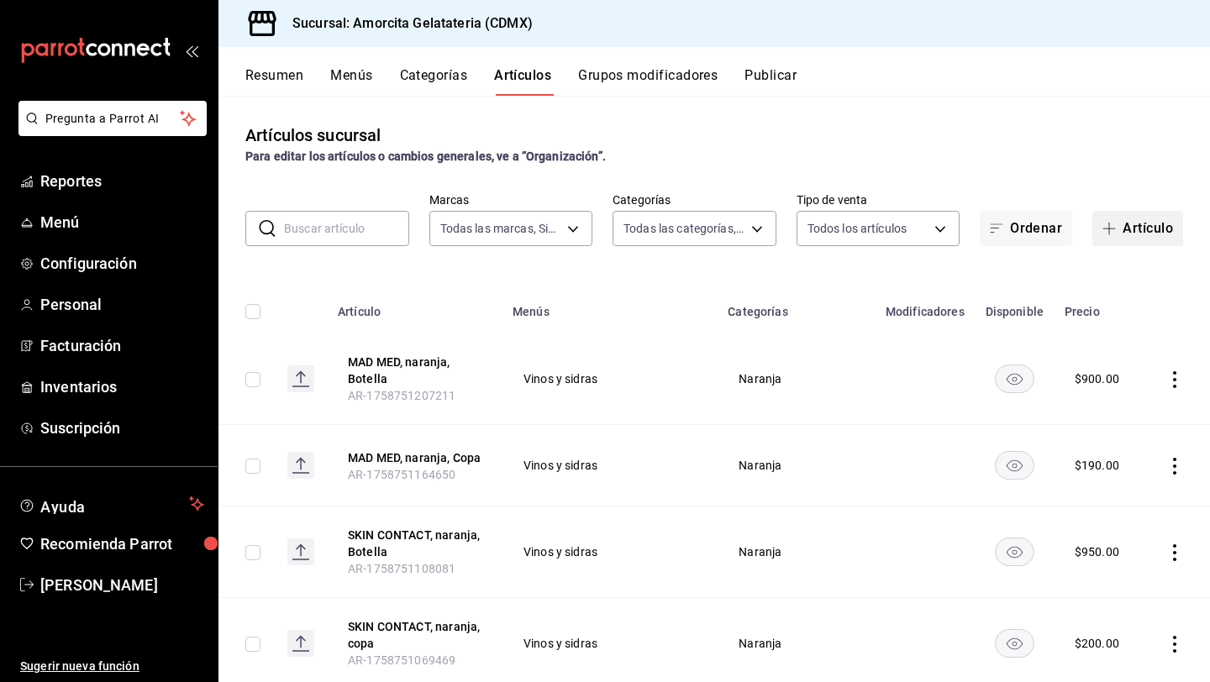
click at [1128, 239] on button "Artículo" at bounding box center [1137, 228] width 91 height 35
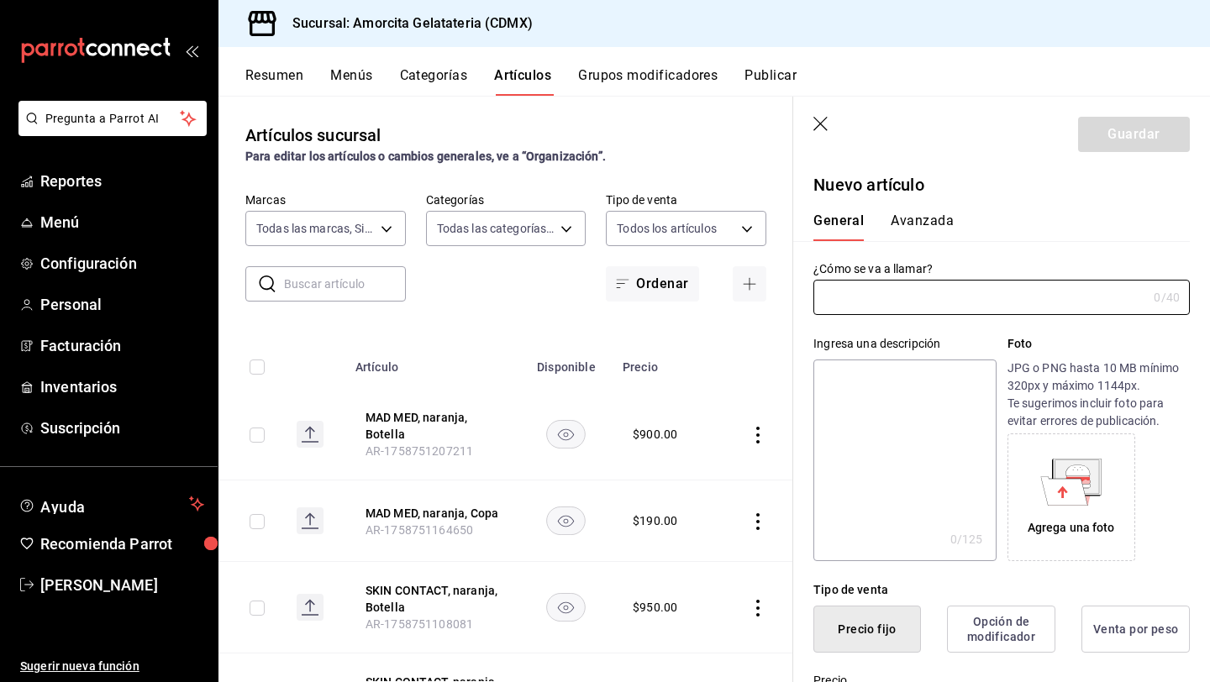
type input "AR-1758751268979"
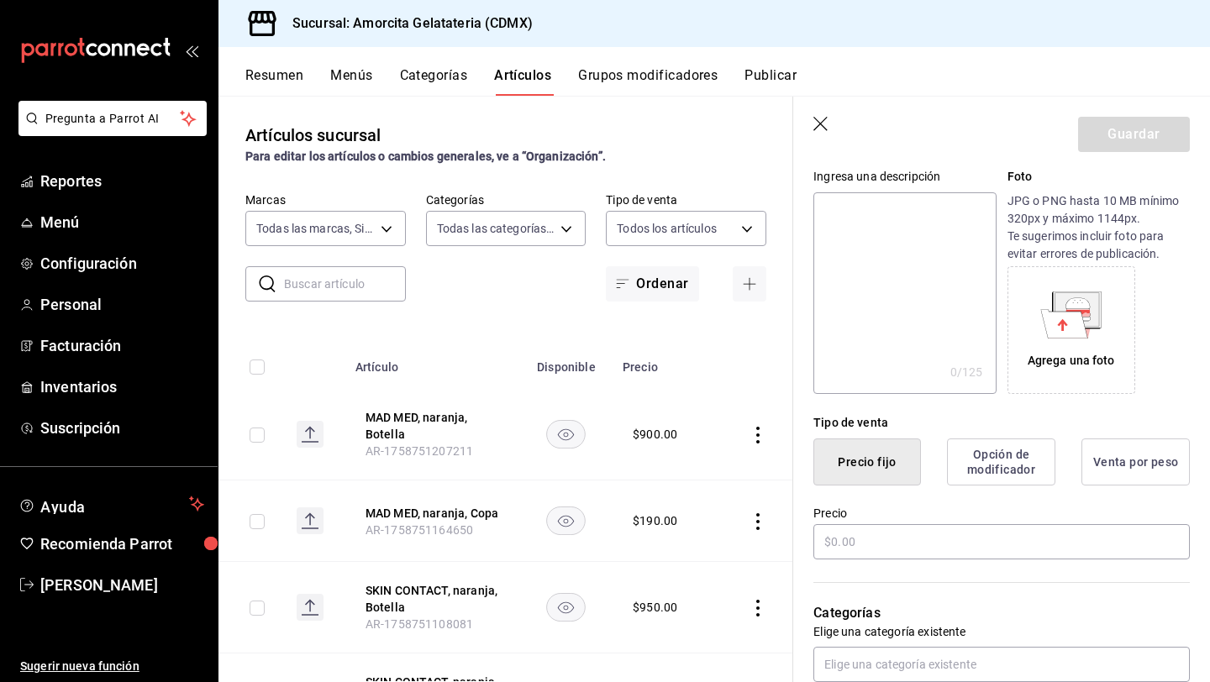
scroll to position [185, 0]
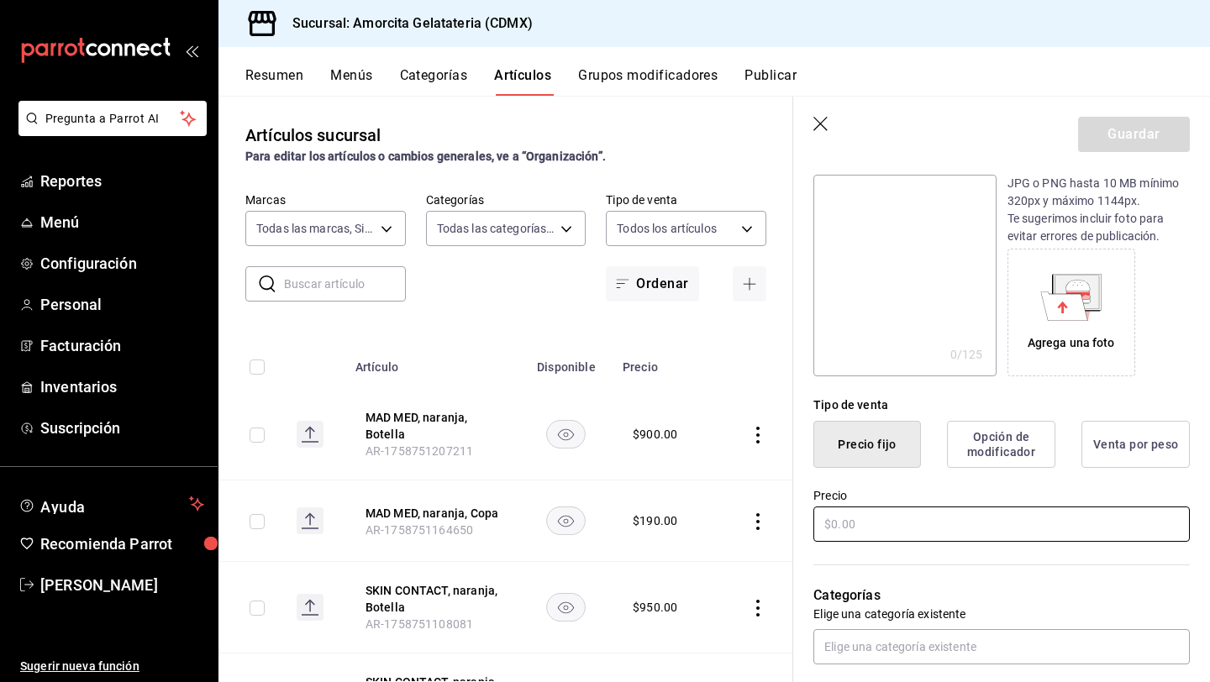
type input "Le Rocher des Violettes, Tinto, COPA"
click at [842, 521] on input "text" at bounding box center [1001, 523] width 376 height 35
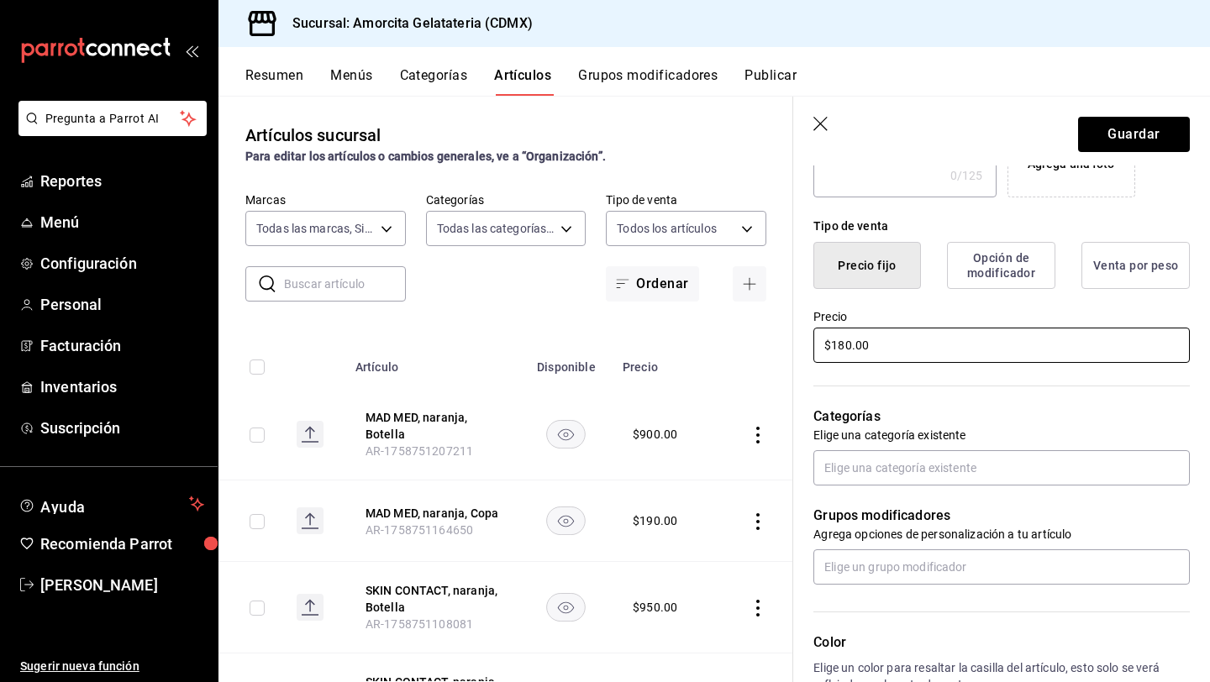
scroll to position [396, 0]
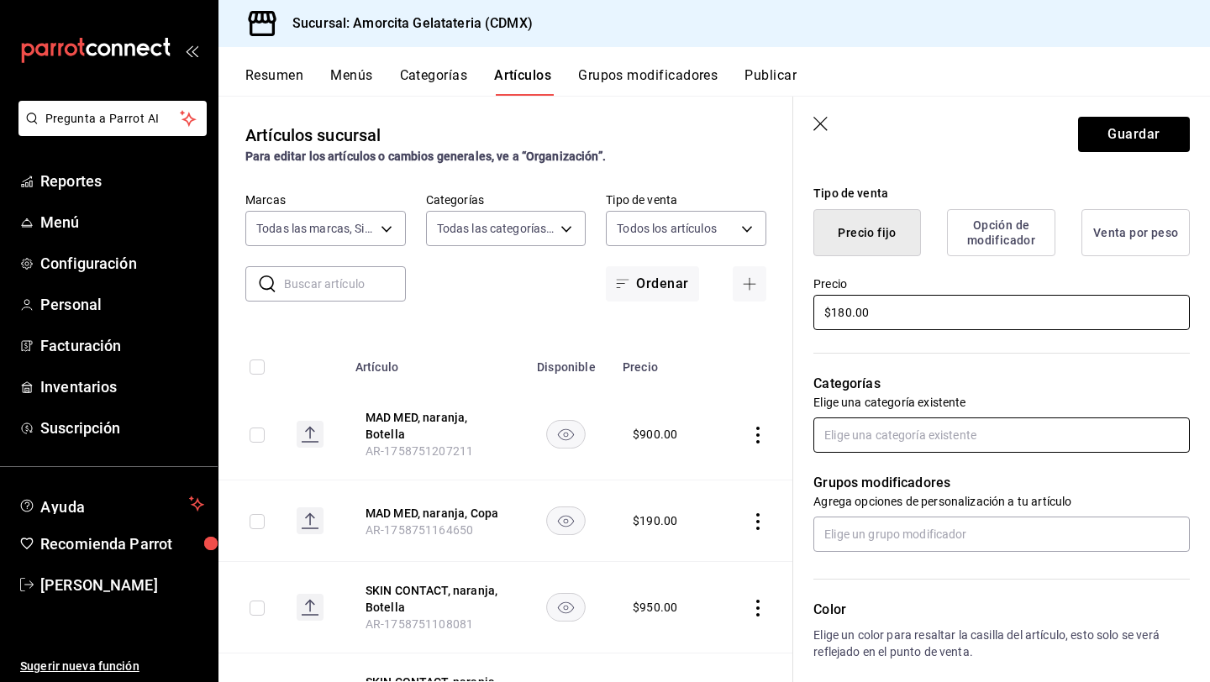
type input "$180.00"
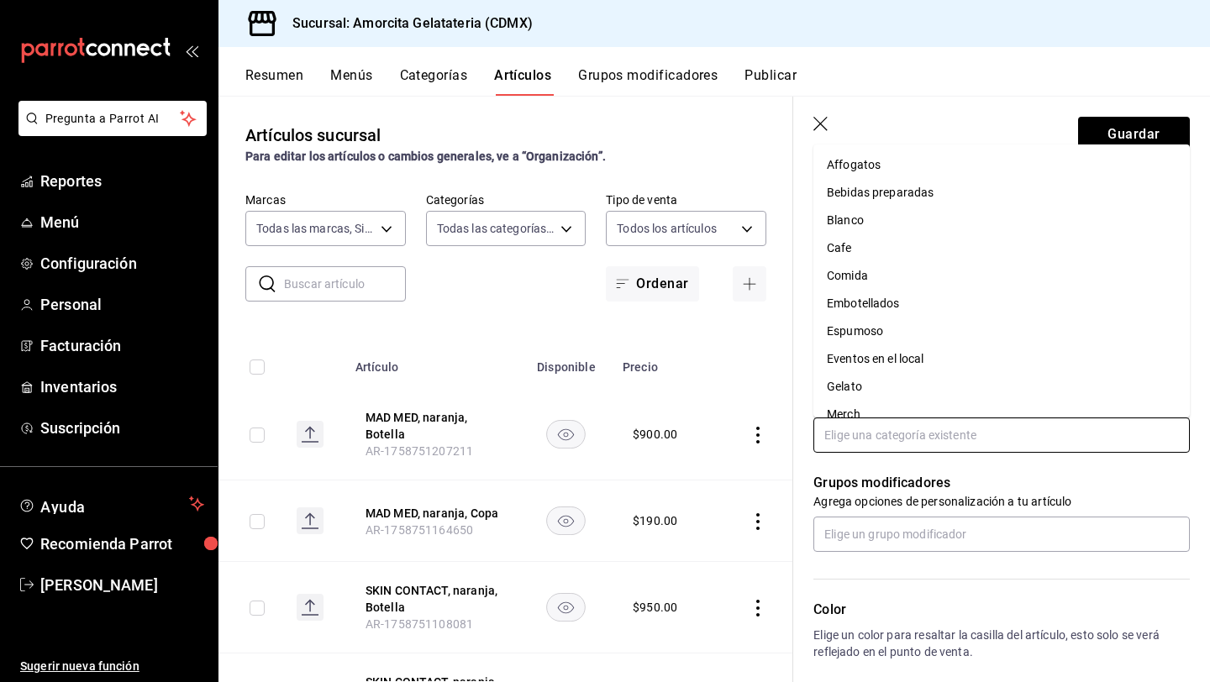
click at [946, 440] on input "text" at bounding box center [1001, 434] width 376 height 35
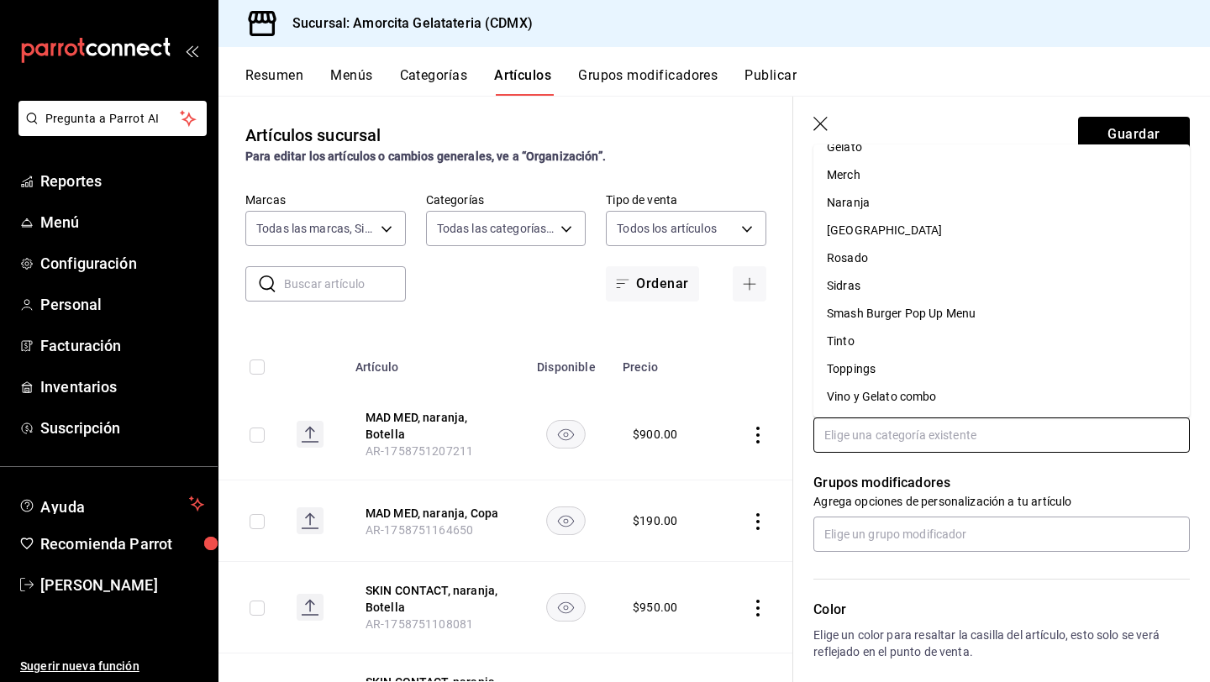
click at [858, 344] on li "Tinto" at bounding box center [1001, 342] width 376 height 28
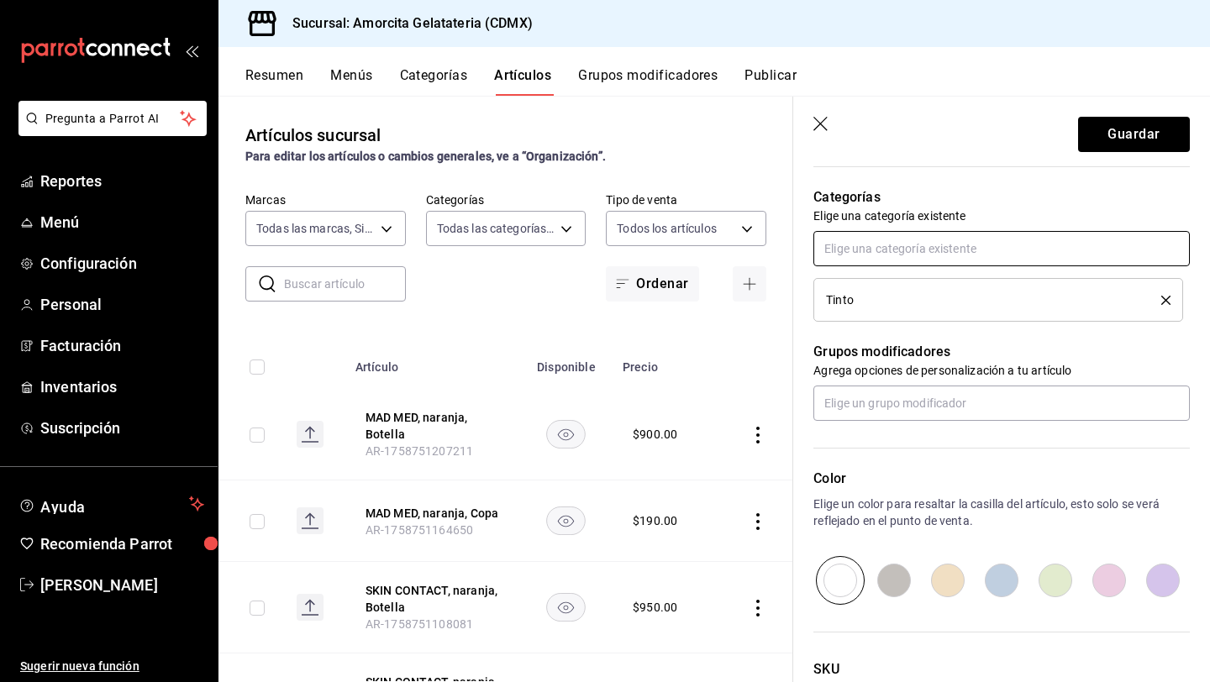
scroll to position [716, 0]
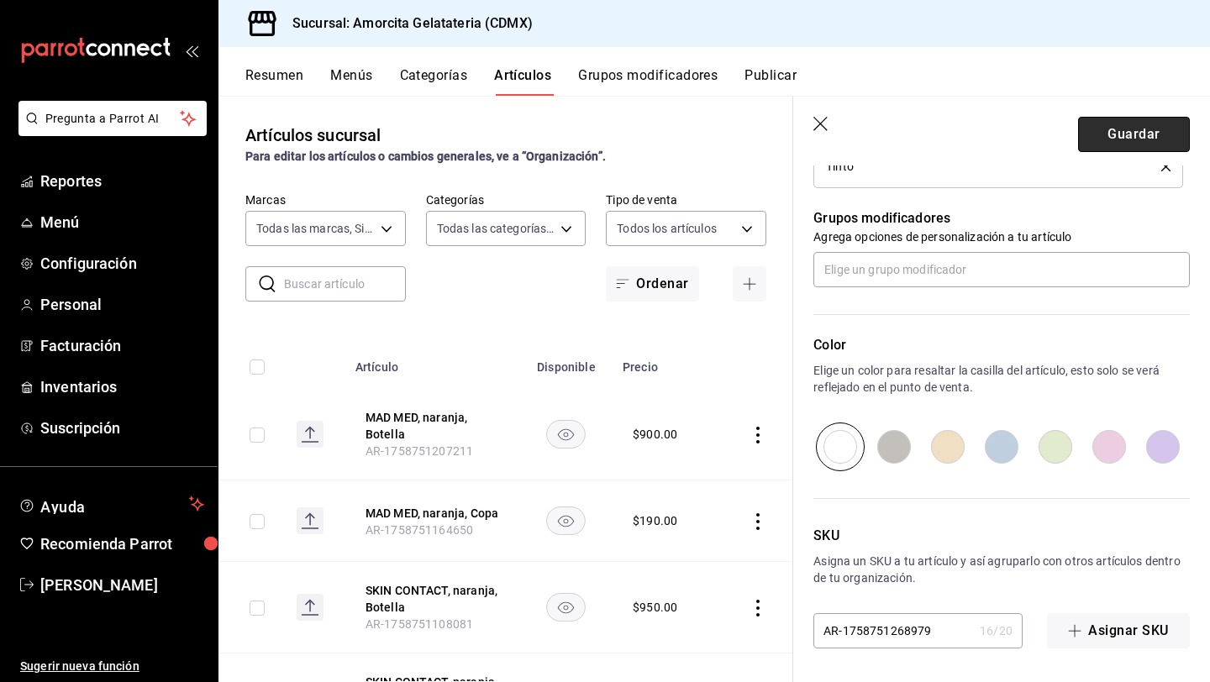
click at [1125, 134] on button "Guardar" at bounding box center [1134, 134] width 112 height 35
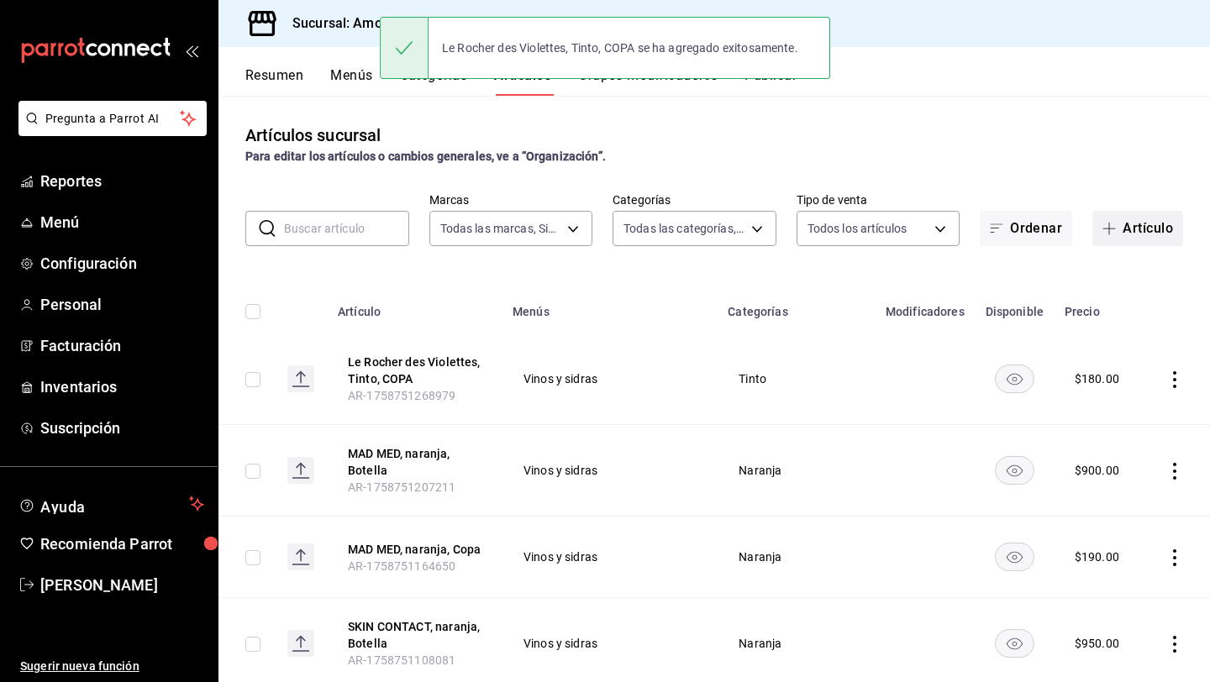
click at [1142, 227] on button "Artículo" at bounding box center [1137, 228] width 91 height 35
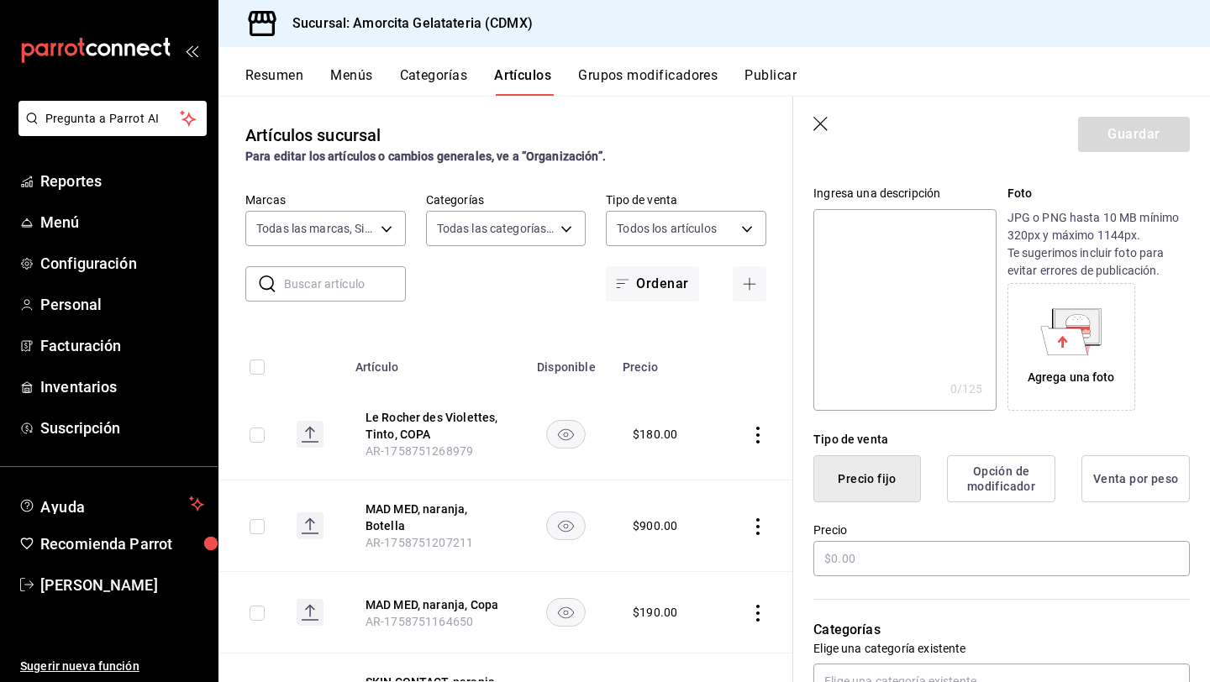
scroll to position [194, 0]
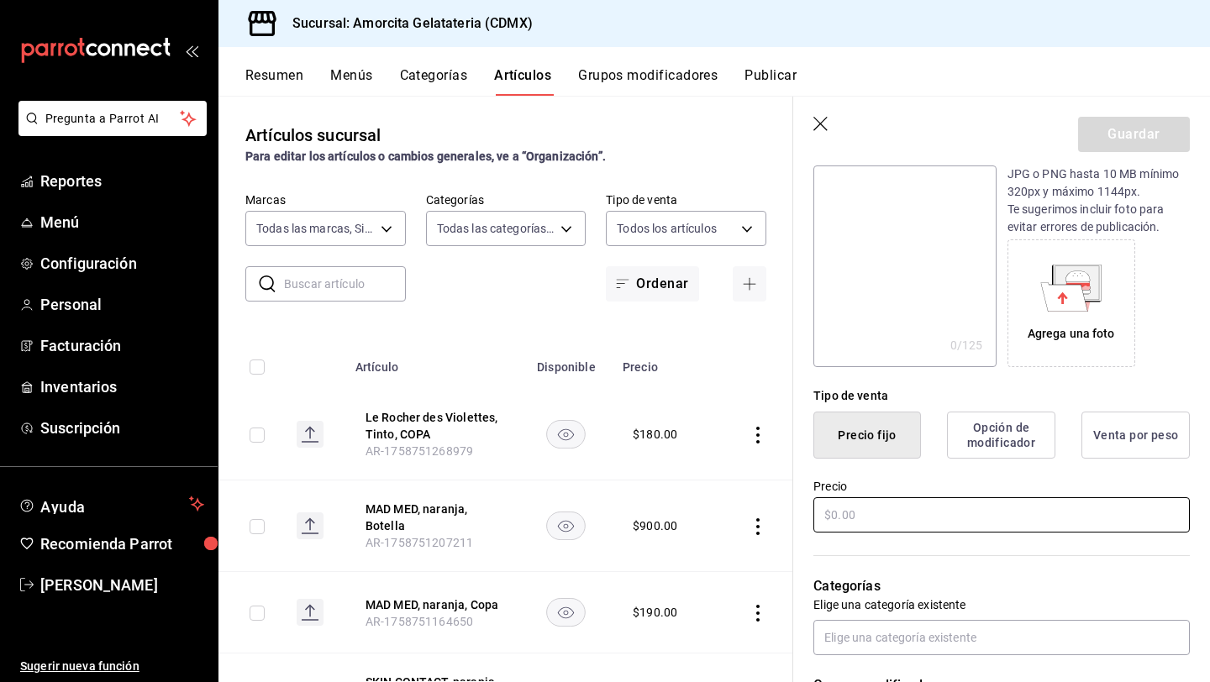
type input "Le Rocher des Violettes, Tinto, BOTELLA"
click at [858, 513] on input "text" at bounding box center [1001, 514] width 376 height 35
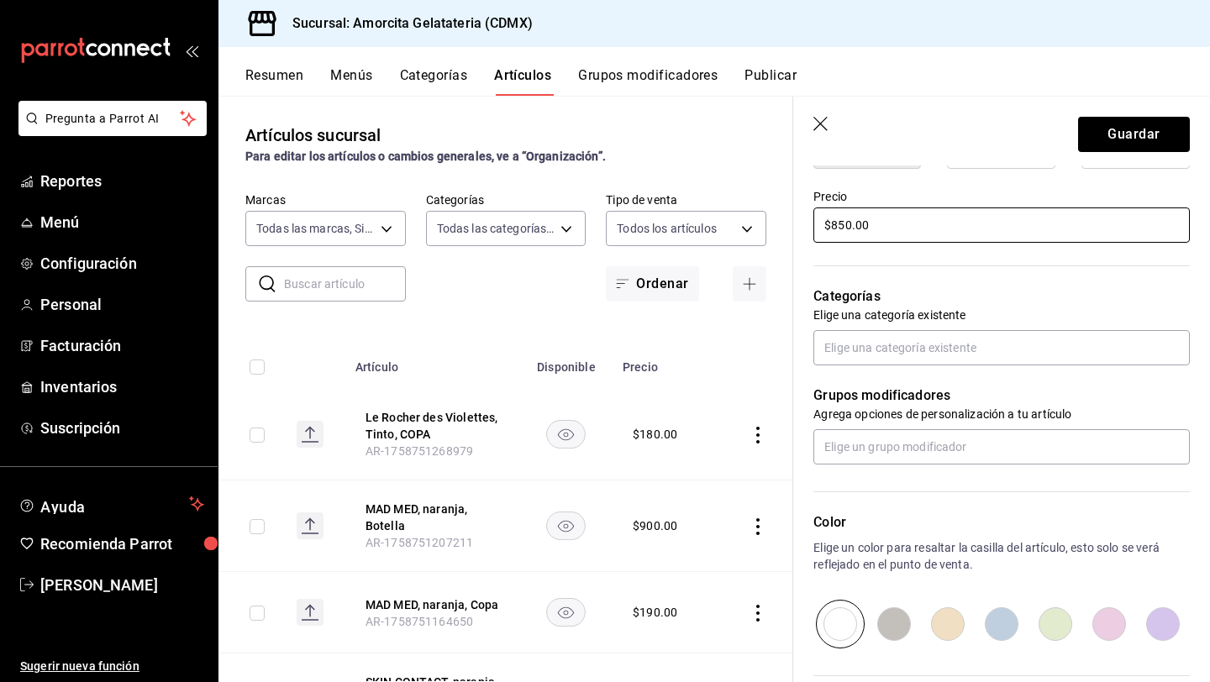
scroll to position [498, 0]
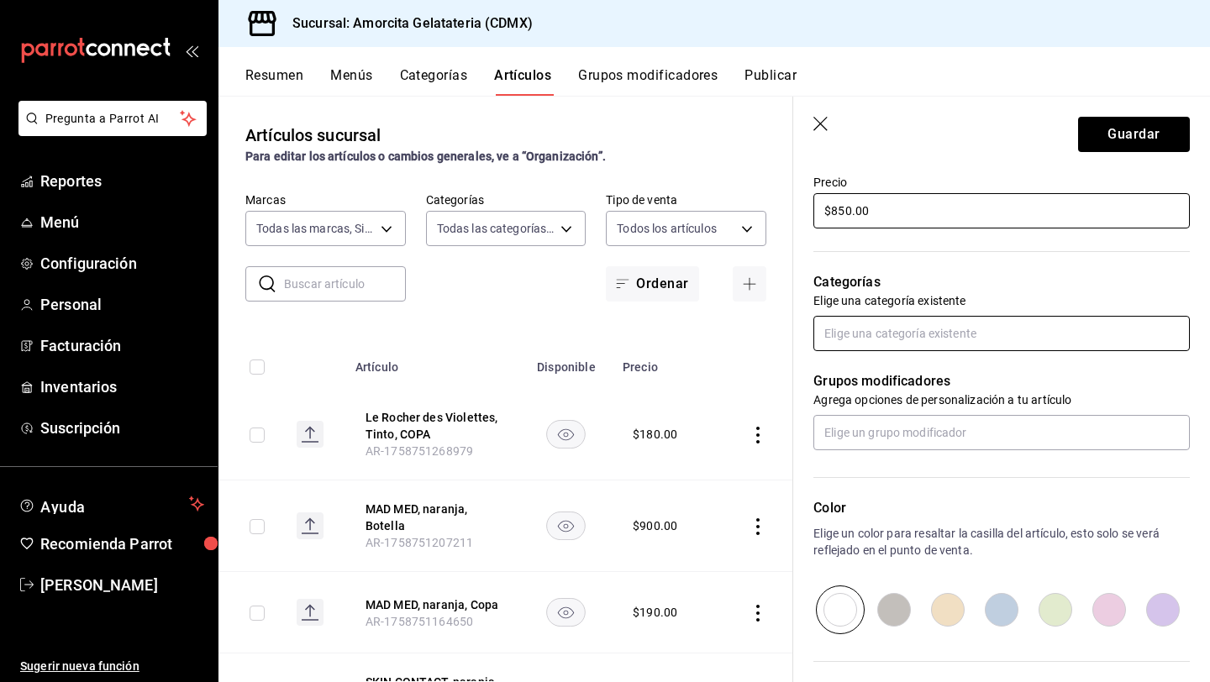
type input "$850.00"
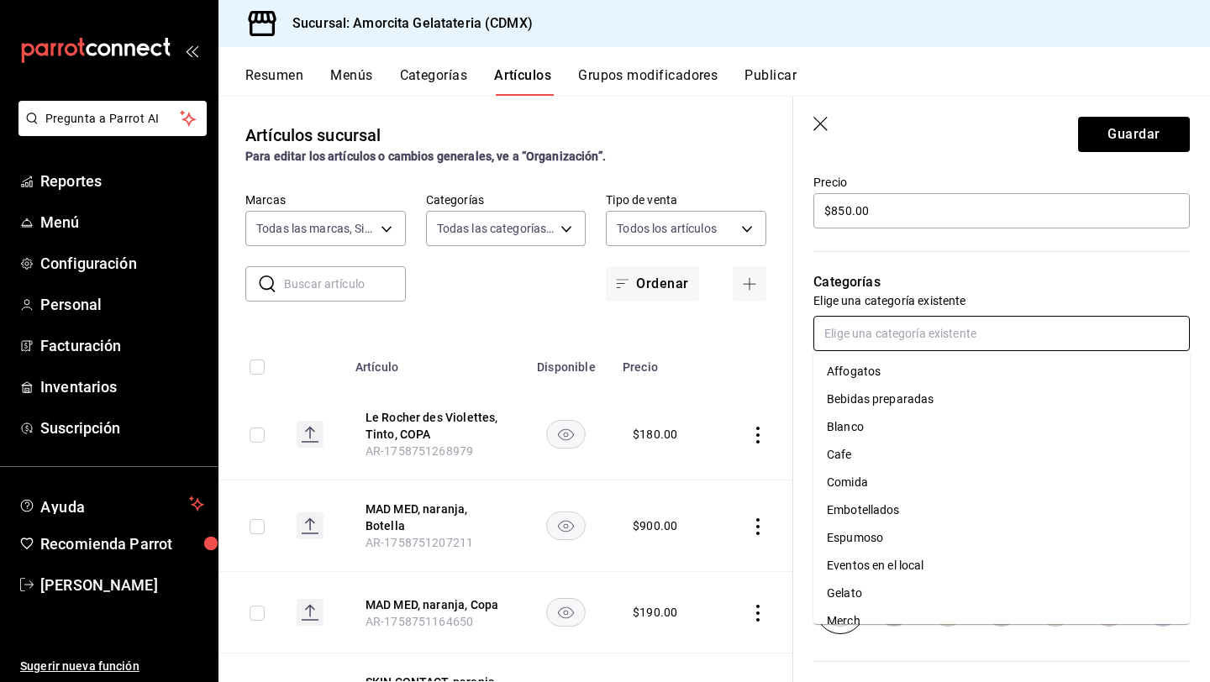
click at [911, 334] on input "text" at bounding box center [1001, 333] width 376 height 35
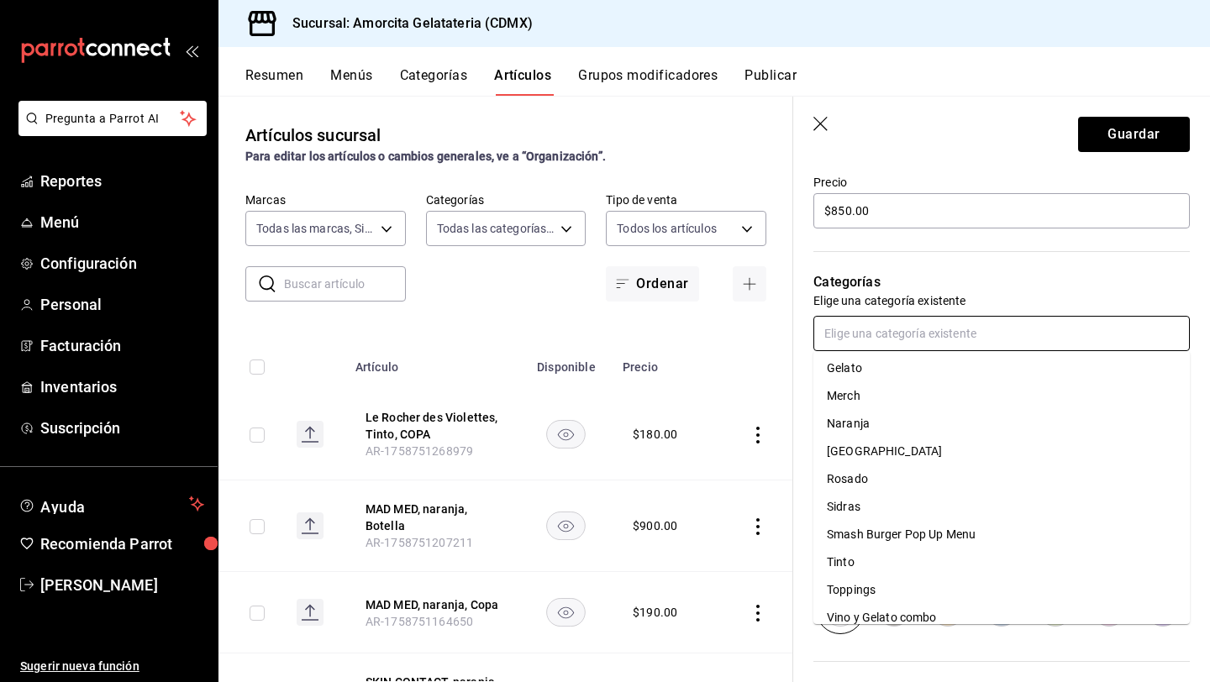
scroll to position [239, 0]
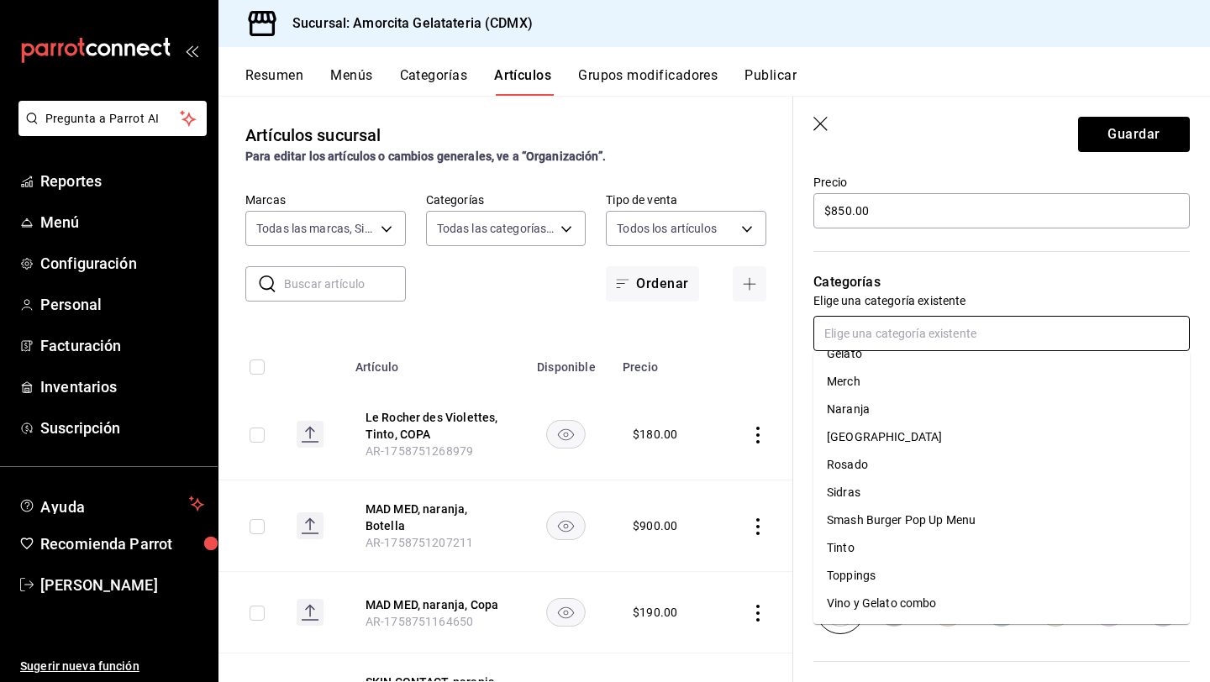
click at [849, 547] on li "Tinto" at bounding box center [1001, 548] width 376 height 28
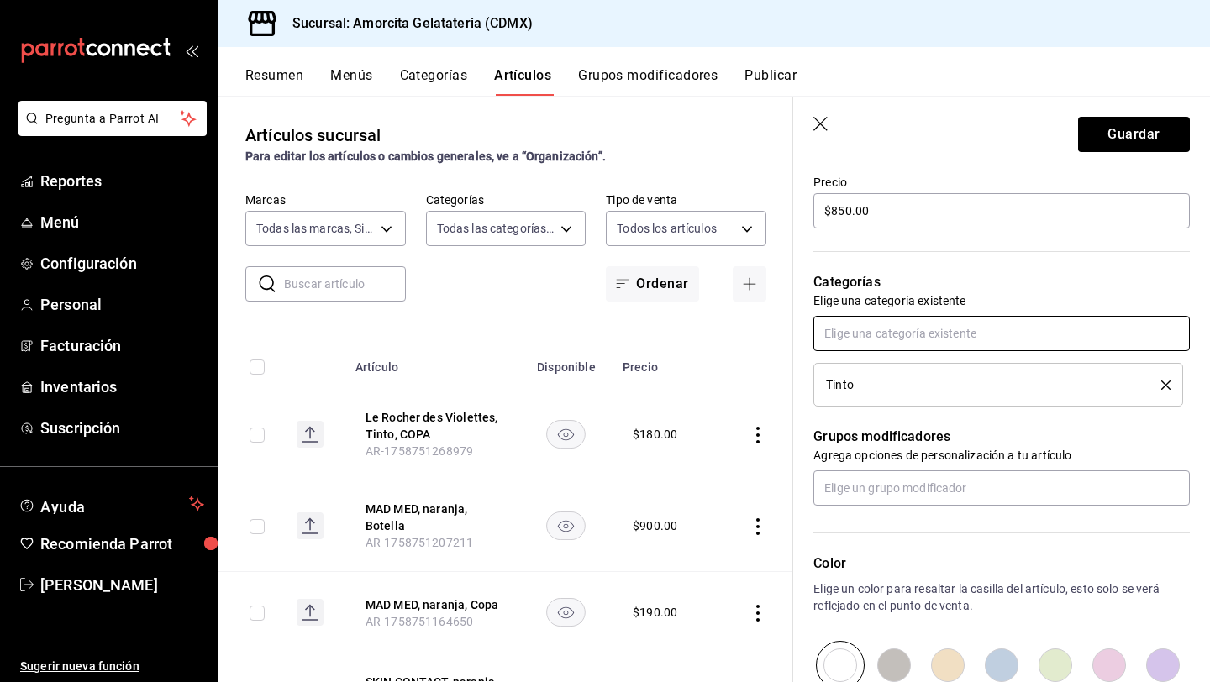
scroll to position [716, 0]
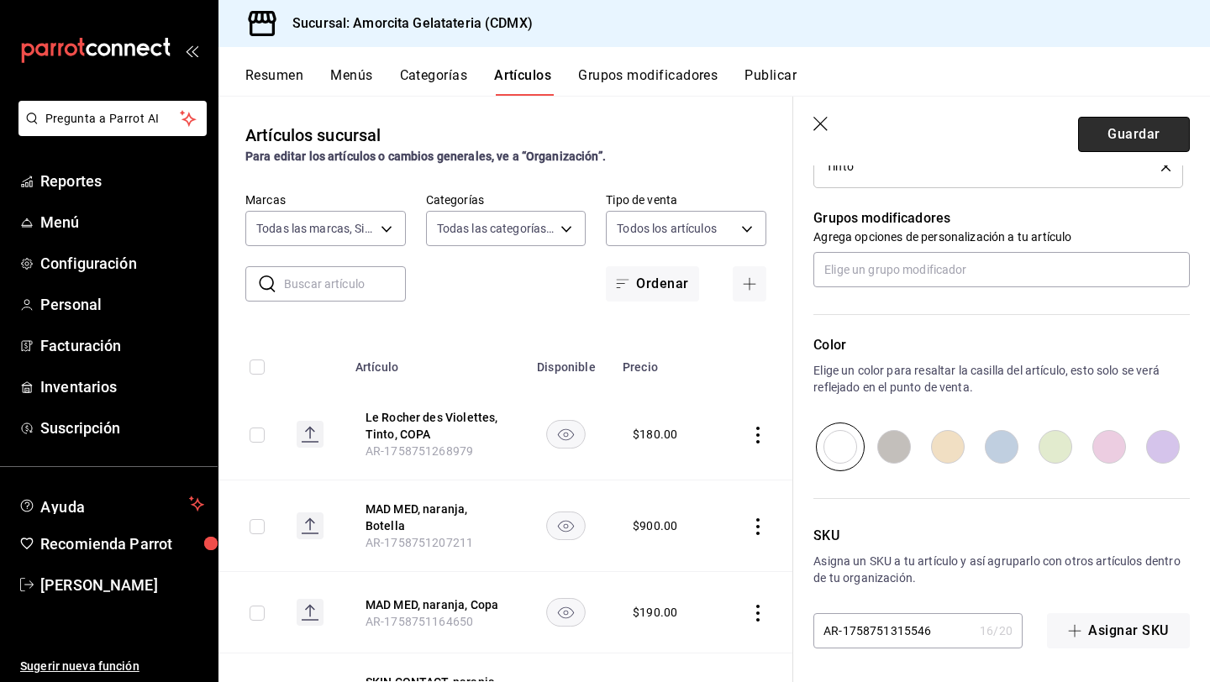
click at [1118, 134] on button "Guardar" at bounding box center [1134, 134] width 112 height 35
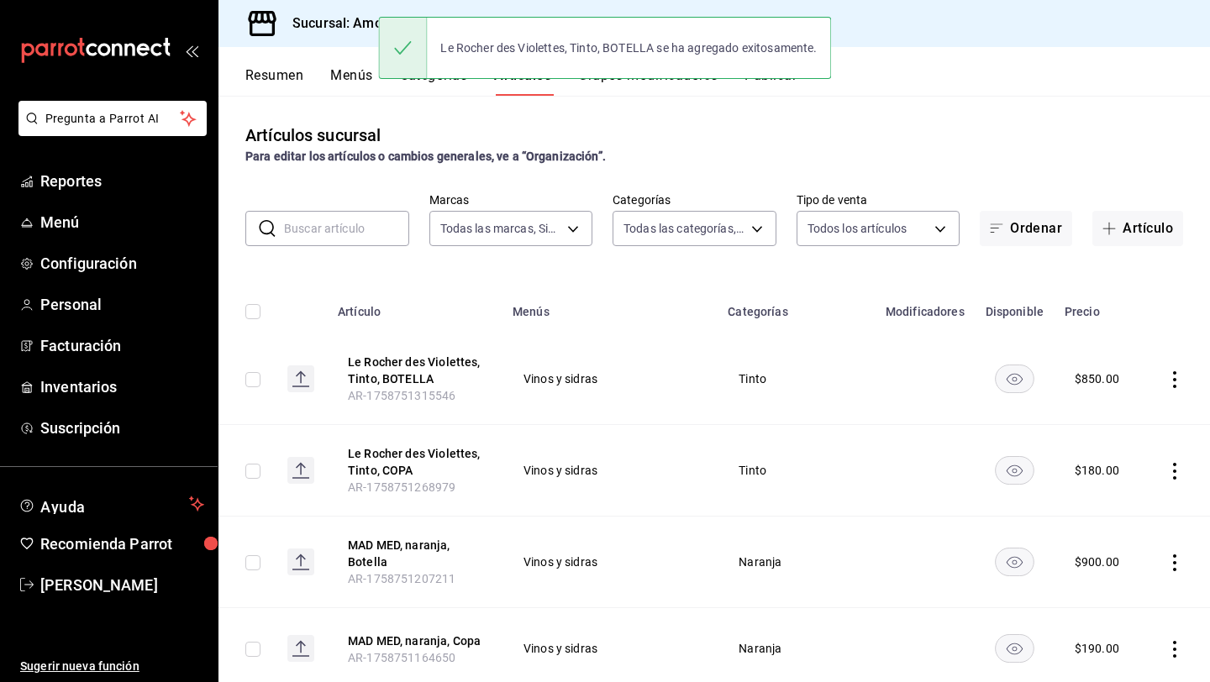
click at [337, 234] on input "text" at bounding box center [346, 229] width 125 height 34
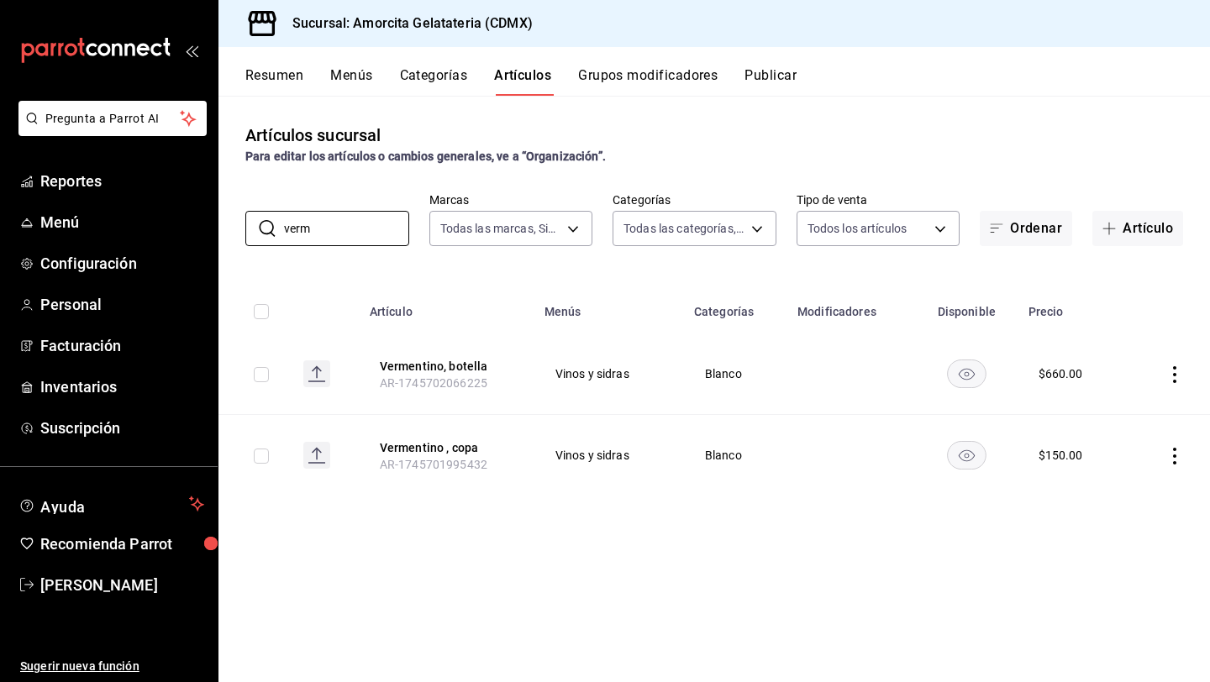
type input "verm"
click at [975, 377] on rect "availability-product" at bounding box center [966, 374] width 39 height 28
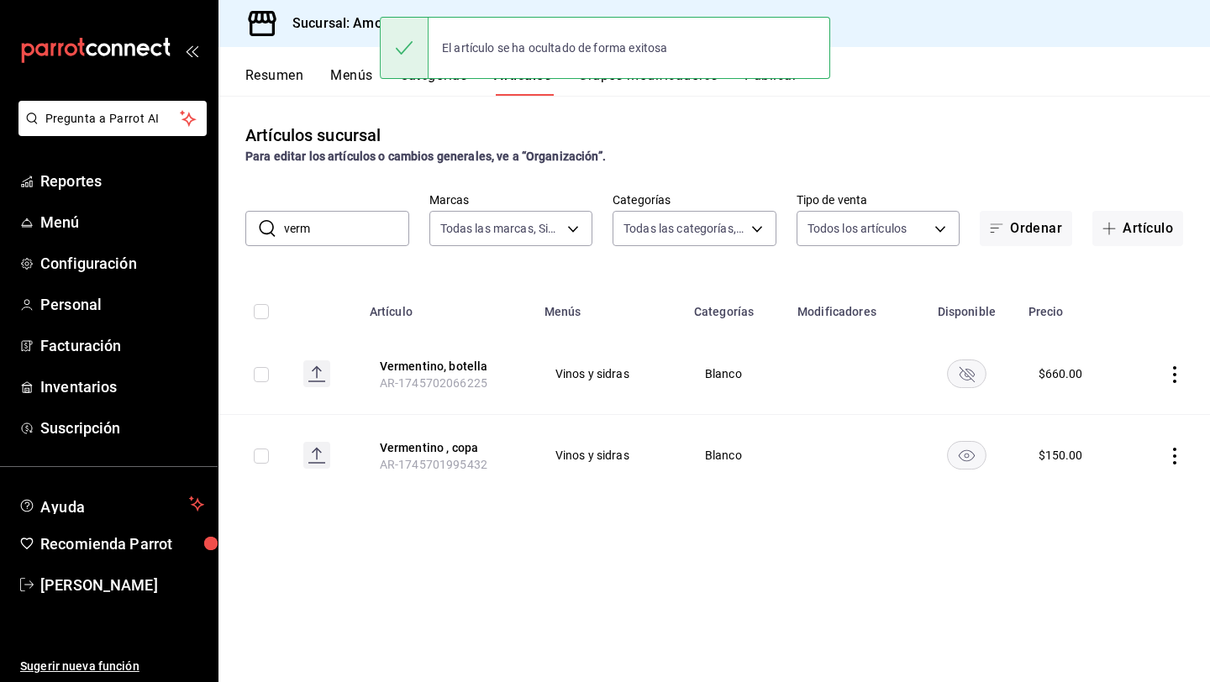
click at [974, 458] on rect "availability-product" at bounding box center [966, 455] width 39 height 28
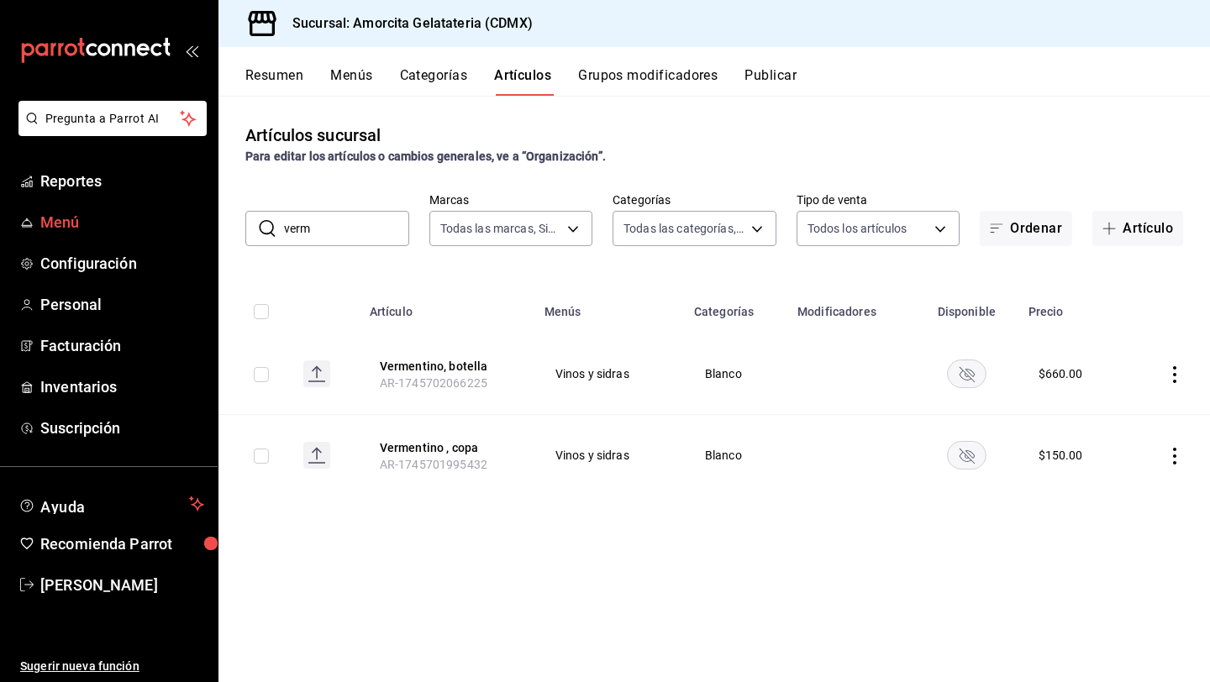
click at [81, 218] on span "Menú" at bounding box center [122, 222] width 164 height 23
